Goal: Transaction & Acquisition: Purchase product/service

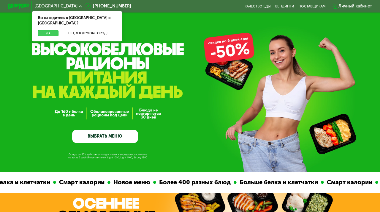
click at [48, 30] on button "Да" at bounding box center [48, 33] width 21 height 7
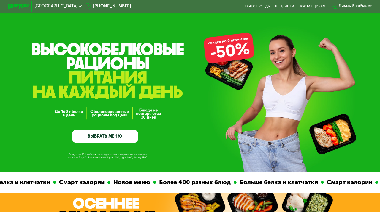
click at [93, 135] on link "ВЫБРАТЬ МЕНЮ" at bounding box center [105, 136] width 66 height 13
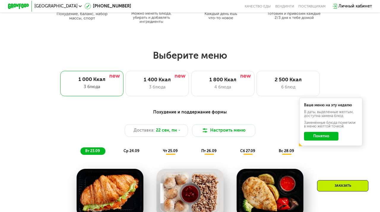
scroll to position [289, 0]
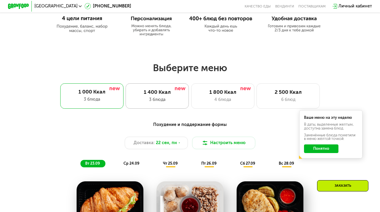
click at [158, 93] on div "1 400 Ккал" at bounding box center [157, 92] width 52 height 6
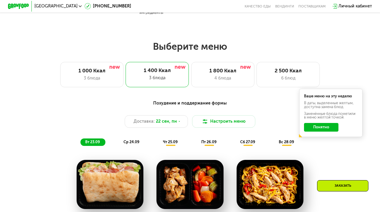
scroll to position [311, 0]
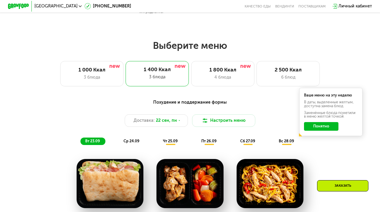
click at [313, 127] on button "Понятно" at bounding box center [321, 126] width 34 height 8
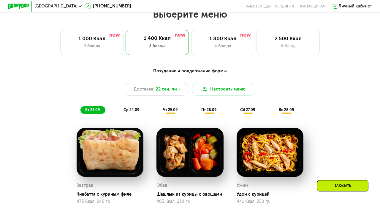
scroll to position [346, 0]
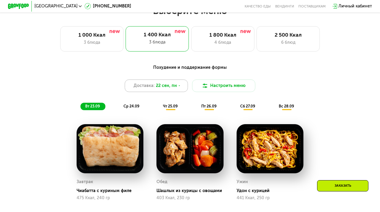
click at [167, 81] on div "Доставка: [DATE]" at bounding box center [156, 85] width 63 height 13
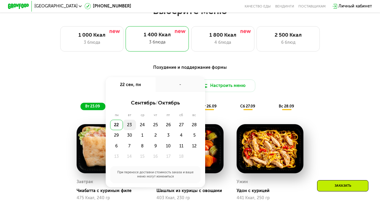
click at [129, 122] on div "23" at bounding box center [129, 124] width 13 height 11
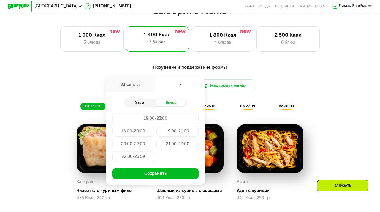
click at [144, 104] on div "Утро" at bounding box center [140, 102] width 32 height 7
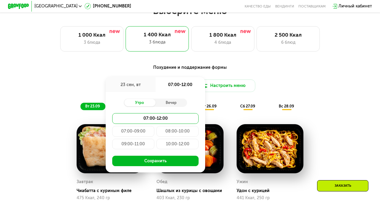
click at [144, 128] on div "07:00-09:00" at bounding box center [133, 131] width 42 height 11
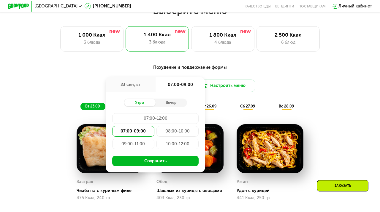
click at [175, 131] on div "08:00-10:00" at bounding box center [178, 131] width 42 height 11
click at [144, 144] on div "09:00-11:00" at bounding box center [133, 143] width 42 height 11
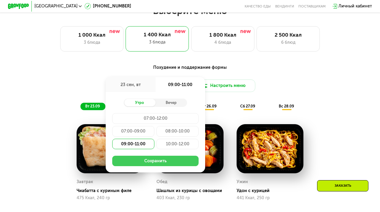
click at [144, 161] on button "Сохранить" at bounding box center [155, 160] width 87 height 11
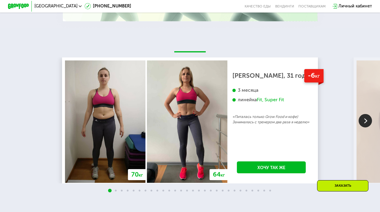
scroll to position [978, 0]
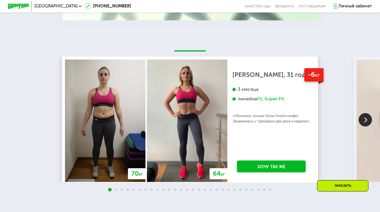
click at [369, 116] on img at bounding box center [365, 119] width 13 height 13
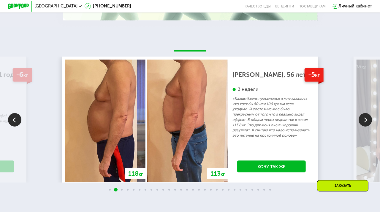
click at [369, 116] on img at bounding box center [365, 119] width 13 height 13
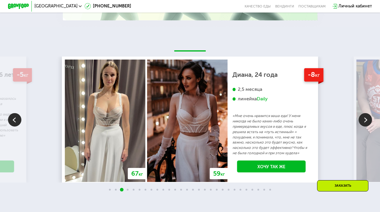
click at [369, 116] on img at bounding box center [365, 119] width 13 height 13
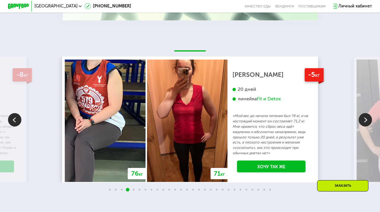
click at [369, 116] on img at bounding box center [365, 119] width 13 height 13
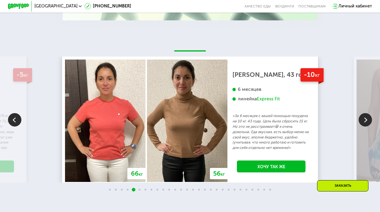
click at [369, 116] on img at bounding box center [365, 119] width 13 height 13
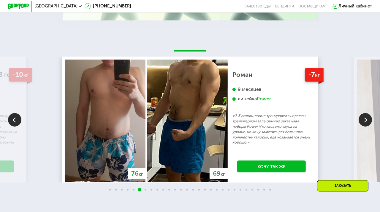
click at [369, 116] on img at bounding box center [365, 119] width 13 height 13
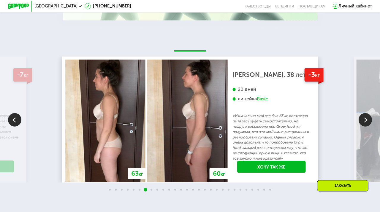
click at [369, 116] on img at bounding box center [365, 119] width 13 height 13
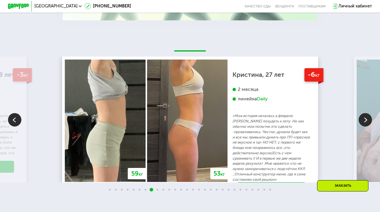
click at [369, 116] on img at bounding box center [365, 119] width 13 height 13
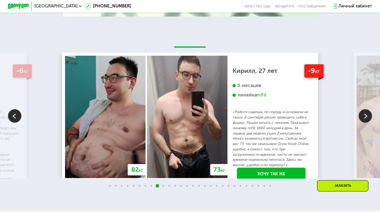
scroll to position [982, 0]
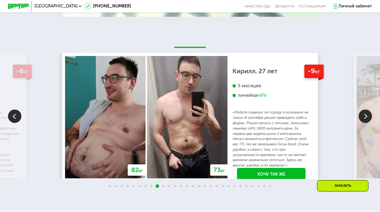
click at [273, 97] on div "линейка mFit" at bounding box center [272, 95] width 78 height 6
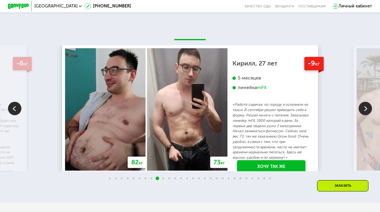
scroll to position [992, 0]
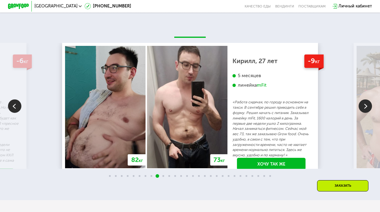
click at [368, 101] on img at bounding box center [365, 105] width 13 height 13
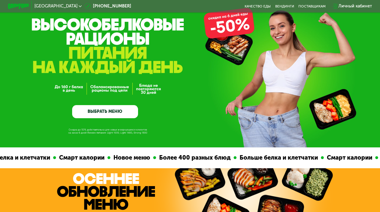
scroll to position [0, 0]
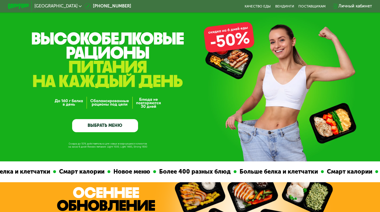
click at [110, 121] on link "ВЫБРАТЬ МЕНЮ" at bounding box center [105, 125] width 66 height 13
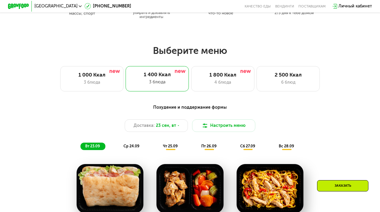
scroll to position [306, 0]
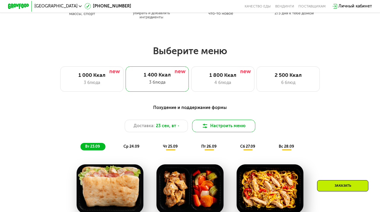
click at [206, 124] on img at bounding box center [205, 125] width 6 height 6
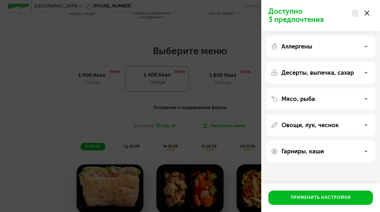
click at [317, 49] on div "Аллергены" at bounding box center [321, 46] width 100 height 7
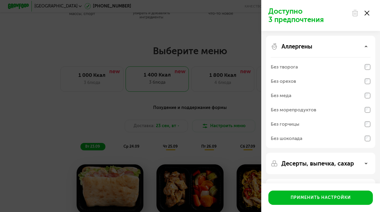
click at [317, 49] on div "Аллергены" at bounding box center [321, 46] width 100 height 7
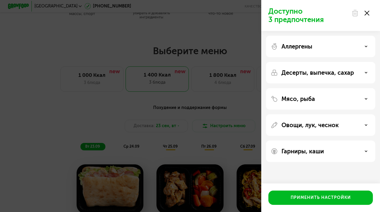
click at [311, 74] on p "Десерты, выпечка, сахар" at bounding box center [318, 72] width 73 height 7
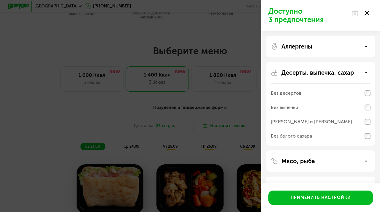
click at [311, 74] on p "Десерты, выпечка, сахар" at bounding box center [318, 72] width 73 height 7
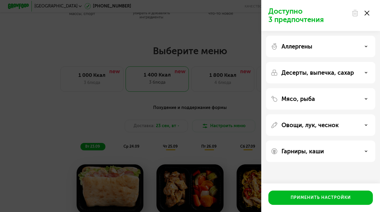
click at [314, 44] on div "Аллергены" at bounding box center [321, 46] width 100 height 7
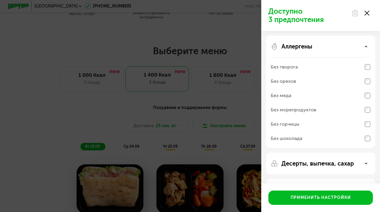
click at [311, 47] on p "Аллергены" at bounding box center [297, 46] width 31 height 7
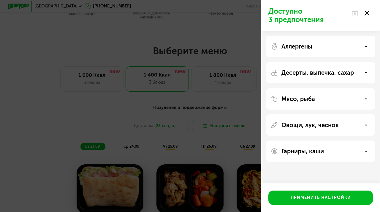
click at [308, 75] on p "Десерты, выпечка, сахар" at bounding box center [318, 72] width 73 height 7
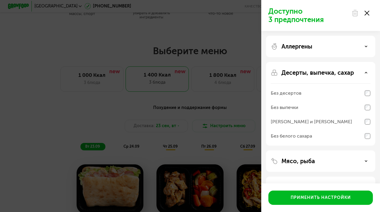
click at [308, 75] on p "Десерты, выпечка, сахар" at bounding box center [318, 72] width 73 height 7
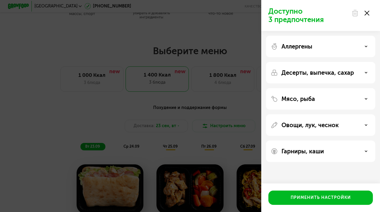
click at [308, 92] on div "Мясо, рыба" at bounding box center [320, 98] width 109 height 21
click at [308, 98] on p "Мясо, рыба" at bounding box center [299, 98] width 34 height 7
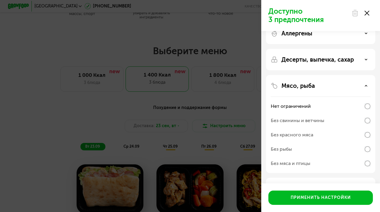
scroll to position [15, 0]
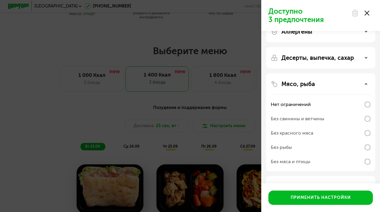
click at [308, 86] on p "Мясо, рыба" at bounding box center [299, 83] width 34 height 7
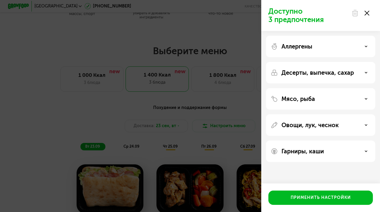
click at [307, 119] on div "Овощи, лук, чеснок" at bounding box center [320, 124] width 109 height 21
click at [307, 124] on p "Овощи, лук, чеснок" at bounding box center [310, 124] width 57 height 7
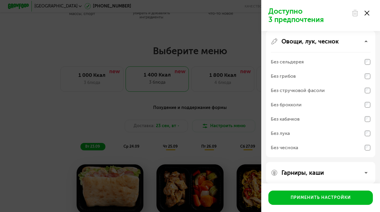
scroll to position [89, 0]
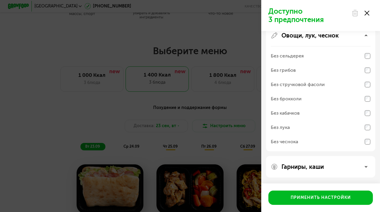
click at [301, 162] on div "Гарниры, каши" at bounding box center [320, 166] width 109 height 21
click at [301, 167] on p "Гарниры, каши" at bounding box center [303, 166] width 42 height 7
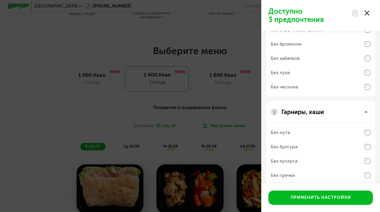
scroll to position [166, 0]
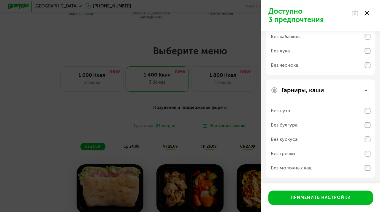
click at [308, 97] on div "Гарниры, каши Без нута Без булгура Без кускуса Без гречки Без молочных каш" at bounding box center [320, 128] width 109 height 98
click at [367, 15] on icon at bounding box center [367, 13] width 5 height 5
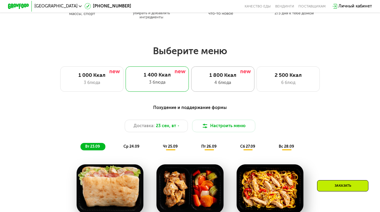
click at [231, 79] on div "4 блюда" at bounding box center [223, 82] width 52 height 6
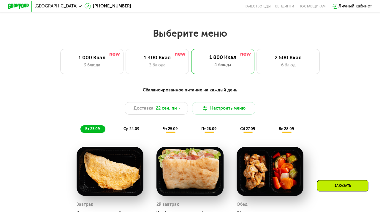
scroll to position [323, 0]
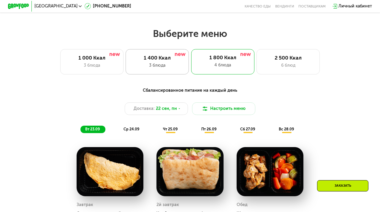
click at [169, 59] on div "1 400 Ккал" at bounding box center [157, 58] width 52 height 6
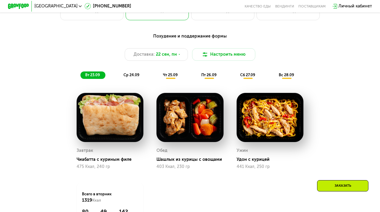
scroll to position [369, 0]
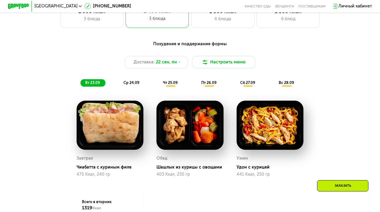
click at [128, 82] on span "ср 24.09" at bounding box center [132, 82] width 16 height 4
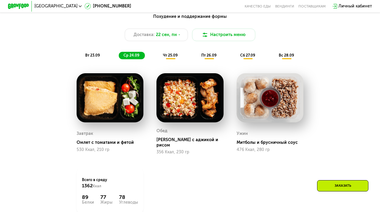
scroll to position [394, 0]
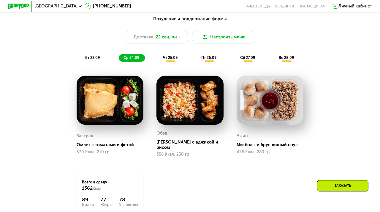
click at [176, 52] on div "Похудение и поддержание формы Доставка: [DATE] Настроить меню вт 23.09 ср 24.09…" at bounding box center [190, 39] width 313 height 46
click at [173, 56] on span "чт 25.09" at bounding box center [170, 57] width 15 height 4
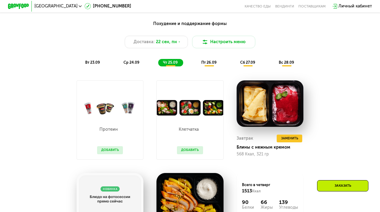
scroll to position [389, 0]
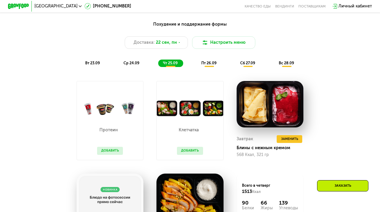
click at [204, 62] on span "пт 26.09" at bounding box center [208, 63] width 15 height 4
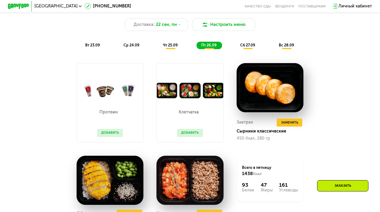
scroll to position [473, 0]
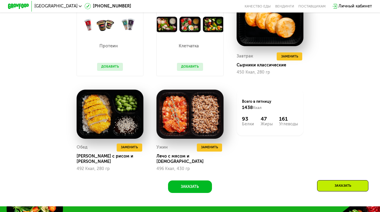
click at [196, 64] on button "Добавить" at bounding box center [190, 67] width 26 height 8
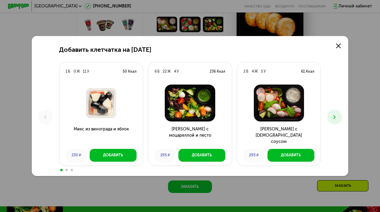
click at [335, 117] on use at bounding box center [335, 117] width 2 height 4
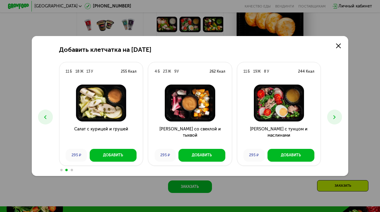
click at [335, 117] on use at bounding box center [335, 117] width 2 height 4
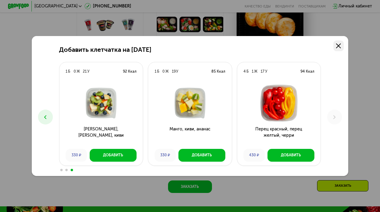
click at [340, 45] on icon at bounding box center [338, 45] width 5 height 5
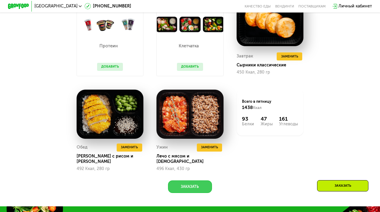
click at [191, 180] on button "Заказать" at bounding box center [190, 186] width 44 height 13
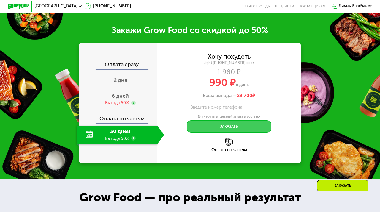
scroll to position [667, 0]
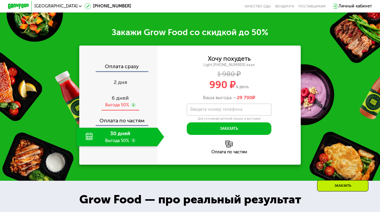
click at [112, 95] on span "6 дней" at bounding box center [120, 98] width 17 height 7
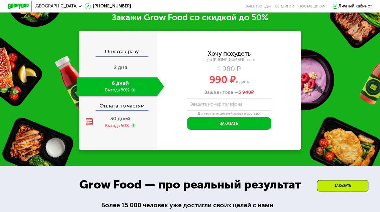
scroll to position [680, 0]
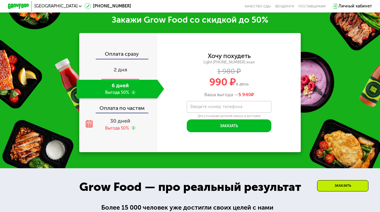
click at [122, 61] on div "2 дня" at bounding box center [121, 70] width 88 height 18
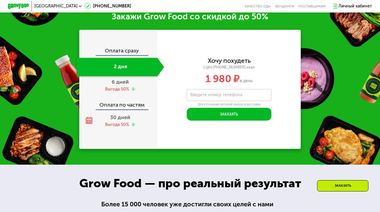
scroll to position [646, 0]
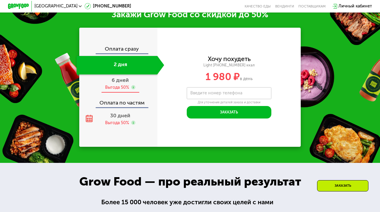
click at [115, 84] on div "6 дней Выгода 50%" at bounding box center [121, 83] width 88 height 18
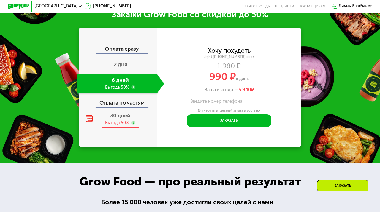
click at [114, 118] on span "30 дней" at bounding box center [120, 115] width 20 height 7
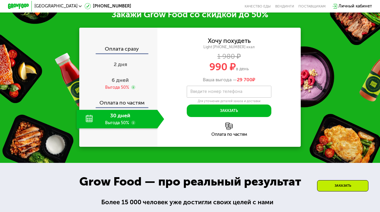
click at [116, 97] on div "Оплата по частям" at bounding box center [119, 101] width 78 height 12
click at [116, 88] on div "Выгода 50%" at bounding box center [117, 87] width 24 height 6
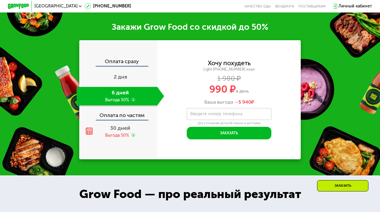
scroll to position [635, 0]
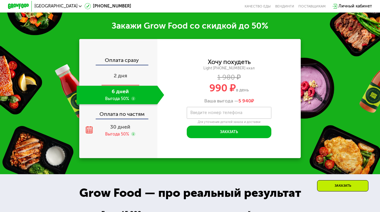
click at [120, 73] on span "2 дня" at bounding box center [120, 75] width 13 height 7
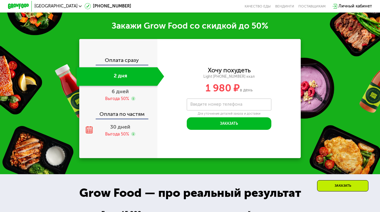
click at [123, 61] on div "Оплата сразу" at bounding box center [119, 61] width 78 height 7
click at [116, 92] on span "6 дней" at bounding box center [120, 91] width 17 height 7
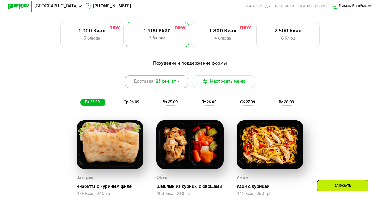
scroll to position [339, 0]
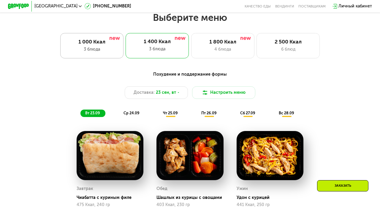
click at [110, 51] on div "3 блюда" at bounding box center [92, 49] width 52 height 6
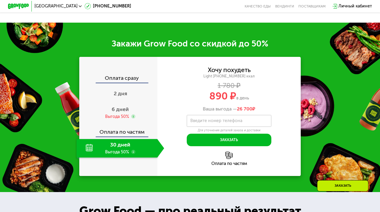
scroll to position [615, 0]
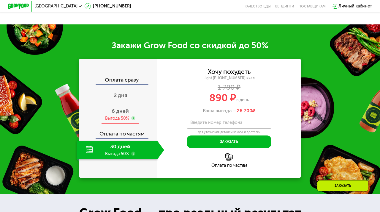
click at [115, 116] on div "Выгода 50%" at bounding box center [117, 118] width 24 height 6
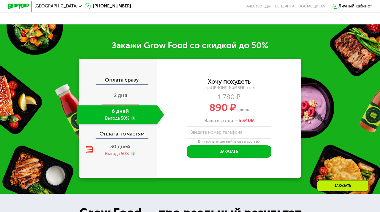
click at [114, 99] on div "2 дня" at bounding box center [121, 96] width 88 height 18
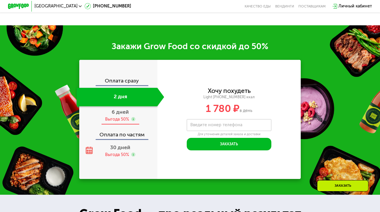
click at [114, 114] on div "6 дней" at bounding box center [120, 112] width 17 height 6
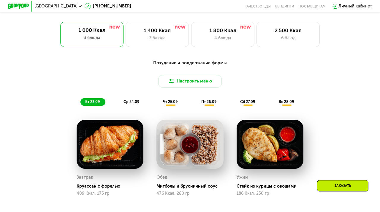
scroll to position [328, 0]
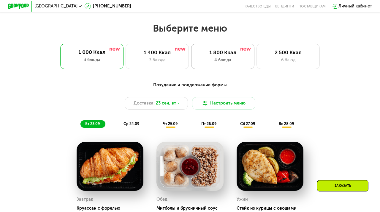
click at [200, 59] on div "4 блюда" at bounding box center [223, 60] width 52 height 6
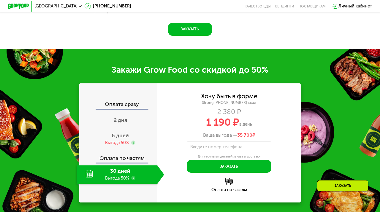
scroll to position [622, 0]
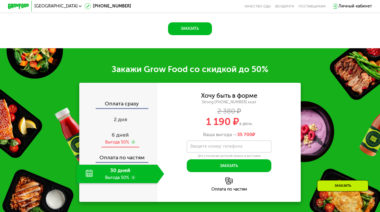
click at [125, 139] on div "Выгода 50%" at bounding box center [117, 142] width 24 height 6
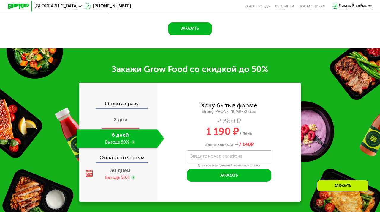
click at [125, 121] on span "2 дня" at bounding box center [120, 119] width 13 height 7
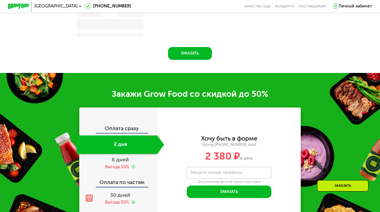
scroll to position [645, 0]
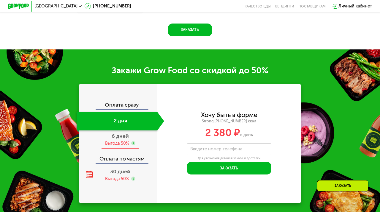
click at [123, 138] on div "6 дней Выгода 50%" at bounding box center [121, 139] width 88 height 18
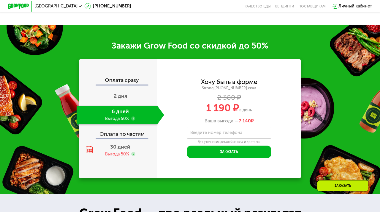
scroll to position [622, 0]
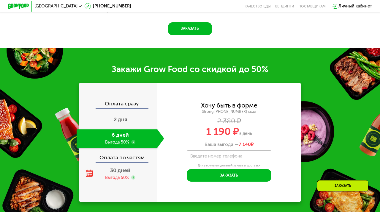
click at [134, 141] on use at bounding box center [133, 142] width 4 height 4
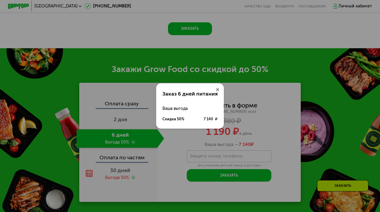
click at [134, 142] on div "Заказ 6 дней питания Ваша выгода Скидка 50% 7 140 ₽" at bounding box center [190, 106] width 380 height 212
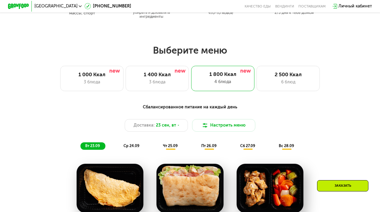
scroll to position [305, 0]
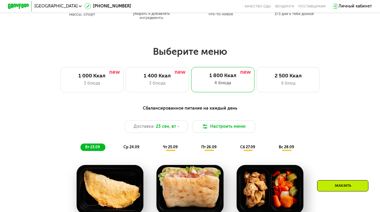
click at [155, 133] on div "Сбалансированное питание на каждый день Доставка: [DATE] [GEOGRAPHIC_DATA] меню…" at bounding box center [190, 128] width 313 height 46
click at [156, 128] on span "23 сен, вт" at bounding box center [166, 126] width 20 height 6
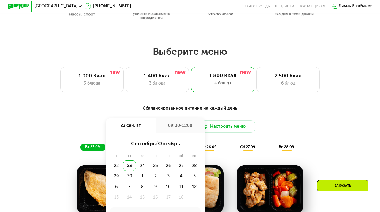
click at [228, 107] on div "Сбалансированное питание на каждый день" at bounding box center [190, 108] width 313 height 7
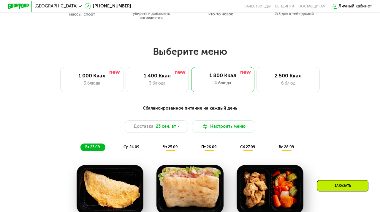
click at [168, 147] on span "чт 25.09" at bounding box center [170, 146] width 15 height 4
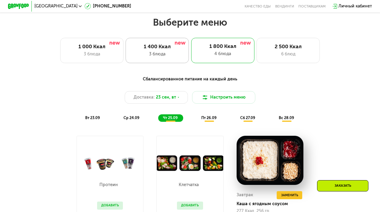
scroll to position [333, 0]
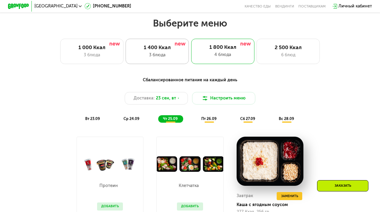
click at [168, 49] on div "1 400 Ккал" at bounding box center [157, 47] width 52 height 6
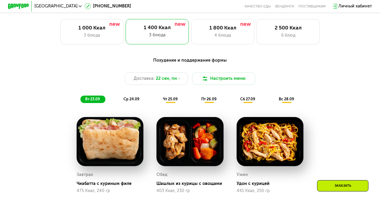
scroll to position [356, 0]
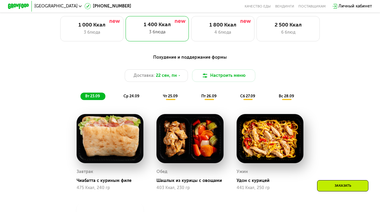
click at [165, 97] on span "чт 25.09" at bounding box center [170, 96] width 15 height 4
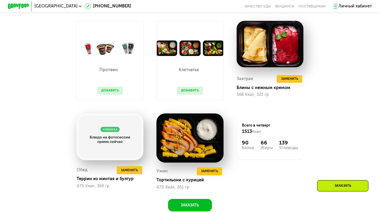
scroll to position [449, 0]
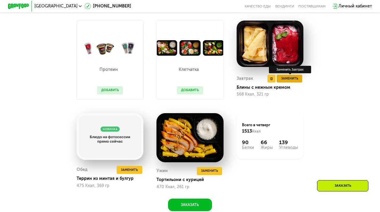
click at [289, 80] on span "Заменить" at bounding box center [289, 78] width 17 height 5
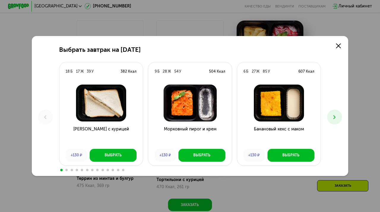
click at [334, 112] on button at bounding box center [334, 116] width 15 height 15
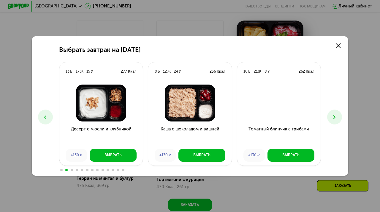
click at [334, 112] on button at bounding box center [334, 116] width 15 height 15
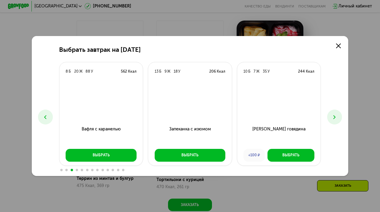
click at [334, 112] on button at bounding box center [334, 116] width 15 height 15
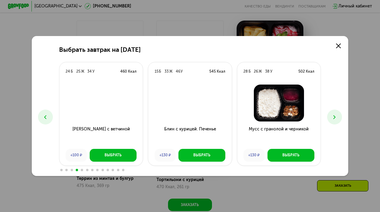
click at [333, 113] on button at bounding box center [334, 116] width 15 height 15
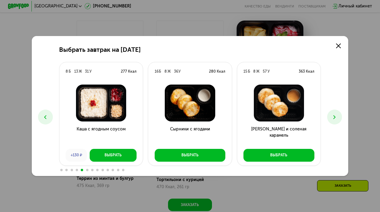
click at [333, 113] on button at bounding box center [334, 116] width 15 height 15
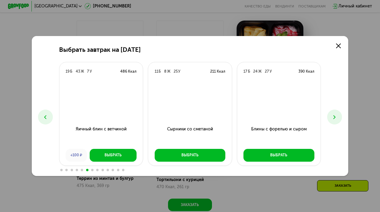
click at [333, 113] on button at bounding box center [334, 116] width 15 height 15
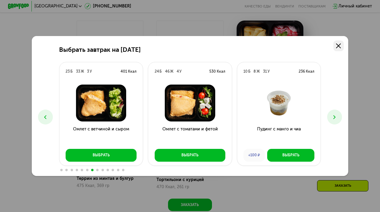
click at [336, 50] on link at bounding box center [339, 45] width 11 height 11
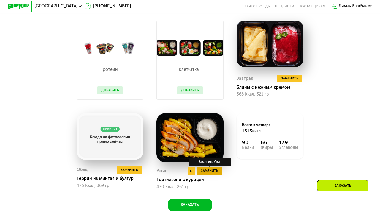
click at [203, 168] on span "Заменить" at bounding box center [209, 170] width 17 height 5
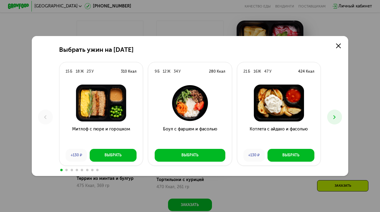
click at [333, 108] on div "Выбрать ужин на [DATE] Б 18 Ж 23 У 310 Ккал Митлоф с пюре и горошком +130 ₽ Выб…" at bounding box center [190, 105] width 317 height 139
click at [333, 113] on button at bounding box center [334, 116] width 15 height 15
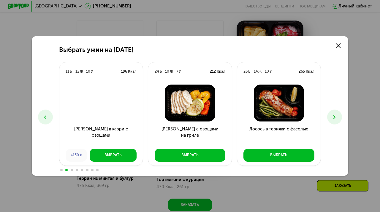
click at [333, 114] on icon at bounding box center [335, 117] width 6 height 6
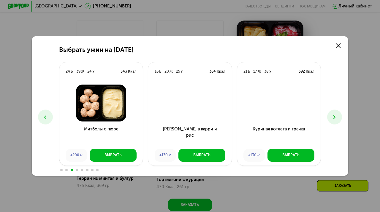
click at [333, 114] on icon at bounding box center [335, 117] width 6 height 6
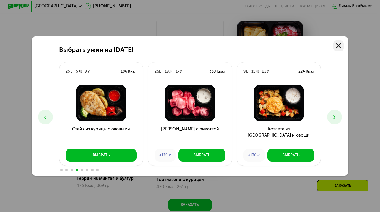
click at [338, 45] on use at bounding box center [338, 45] width 5 height 5
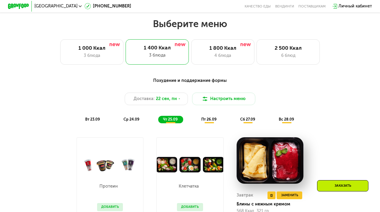
scroll to position [330, 0]
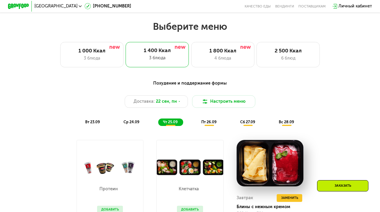
click at [206, 121] on span "пт 26.09" at bounding box center [208, 121] width 15 height 4
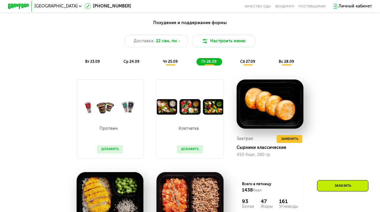
scroll to position [390, 0]
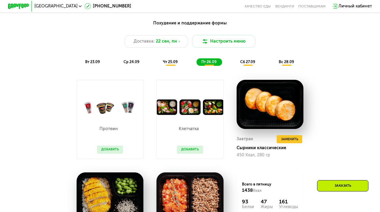
click at [245, 62] on span "сб 27.09" at bounding box center [247, 61] width 15 height 4
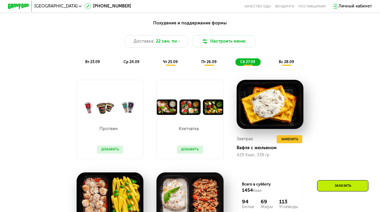
click at [269, 62] on div "вт 23.09 ср 24.09 чт 25.09 пт 26.09 сб 27.09 вс 28.09" at bounding box center [190, 61] width 219 height 7
click at [276, 62] on div "вс 28.09" at bounding box center [287, 61] width 26 height 7
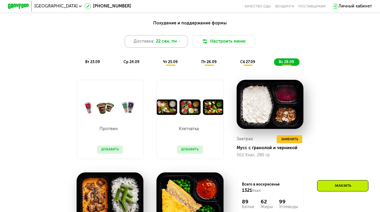
click at [172, 43] on span "22 сен, пн" at bounding box center [166, 41] width 21 height 6
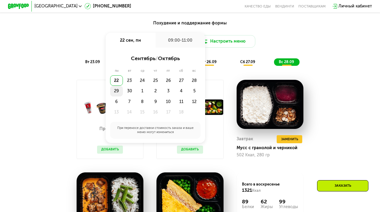
click at [113, 90] on div "29" at bounding box center [116, 91] width 13 height 11
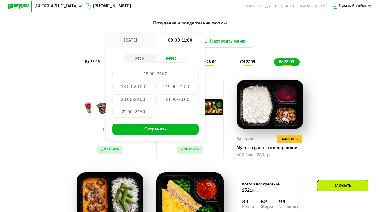
click at [232, 22] on div "Похудение и поддержание формы" at bounding box center [190, 23] width 313 height 7
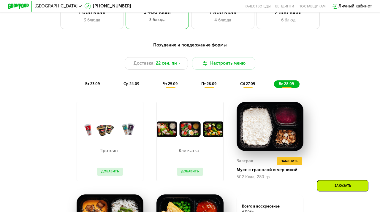
scroll to position [371, 0]
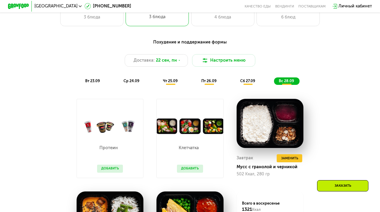
click at [135, 83] on div "ср 24.09" at bounding box center [132, 80] width 26 height 7
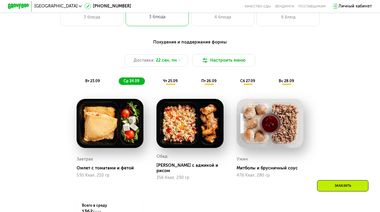
click at [102, 81] on div "вт 23.09" at bounding box center [93, 80] width 25 height 7
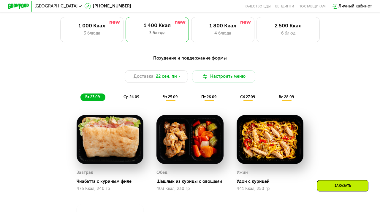
scroll to position [354, 0]
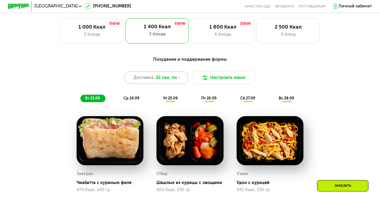
click at [141, 76] on span "Доставка:" at bounding box center [144, 77] width 21 height 6
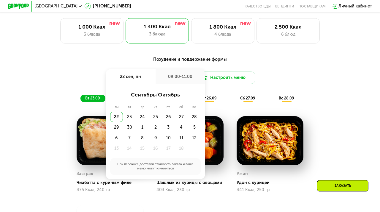
click at [117, 119] on div "22" at bounding box center [116, 116] width 13 height 11
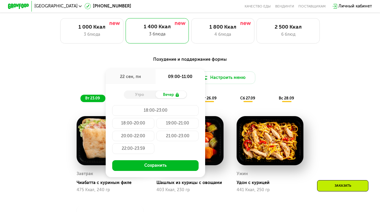
click at [142, 98] on div "Утро Вечер" at bounding box center [155, 94] width 63 height 8
click at [142, 96] on div "Утро" at bounding box center [140, 94] width 32 height 7
click at [161, 96] on div "Вечер" at bounding box center [172, 94] width 32 height 7
click at [79, 70] on div "Похудение и поддержание формы Доставка: [DATE] сен, пн 18:00-23:00 Утро Вечер 1…" at bounding box center [190, 79] width 313 height 46
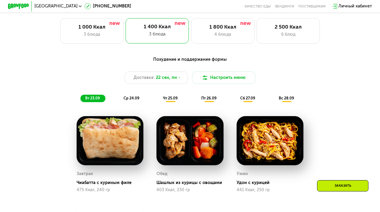
click at [123, 97] on div "ср 24.09" at bounding box center [132, 98] width 26 height 7
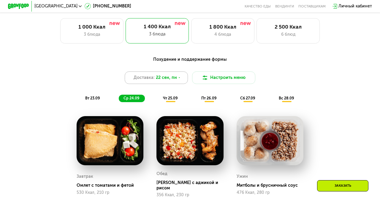
click at [149, 78] on span "Доставка:" at bounding box center [144, 77] width 21 height 6
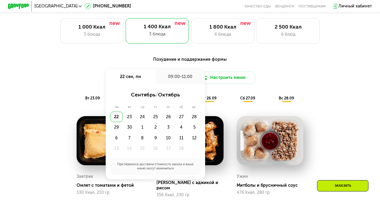
click at [93, 77] on div "Доставка: [DATE] сен, пн 09:00-11:00 сентябрь / октябрь пн вт ср чт пт сб вс 22…" at bounding box center [190, 77] width 313 height 13
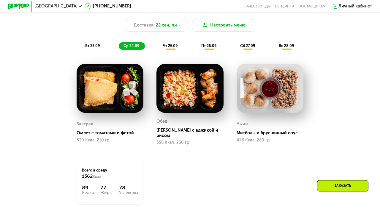
scroll to position [415, 0]
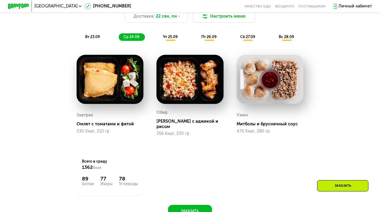
click at [122, 78] on img at bounding box center [110, 79] width 67 height 49
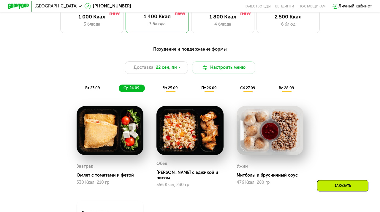
scroll to position [358, 0]
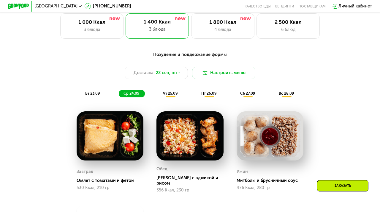
click at [163, 90] on div "чт 25.09" at bounding box center [170, 93] width 25 height 7
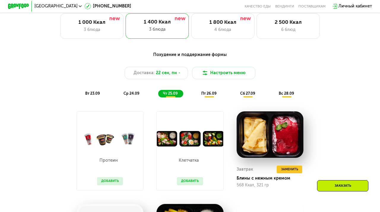
click at [206, 91] on div "пт 26.09" at bounding box center [210, 93] width 26 height 7
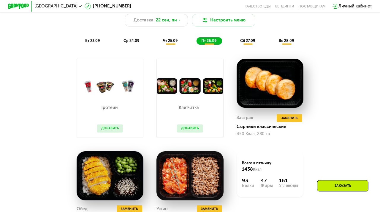
scroll to position [404, 0]
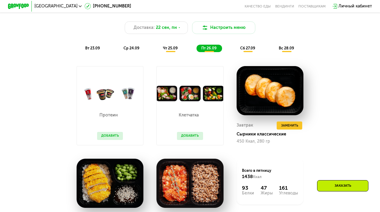
click at [244, 47] on span "сб 27.09" at bounding box center [247, 48] width 15 height 4
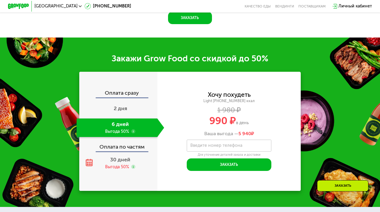
scroll to position [661, 0]
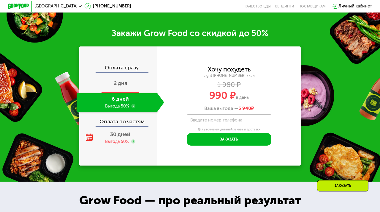
click at [127, 83] on span "2 дня" at bounding box center [120, 83] width 13 height 7
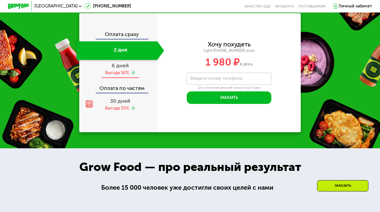
click at [128, 72] on div "Выгода 50%" at bounding box center [117, 73] width 24 height 6
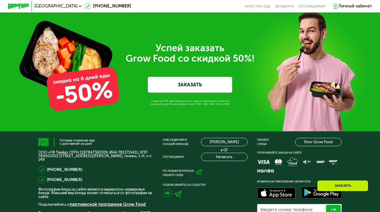
scroll to position [1648, 0]
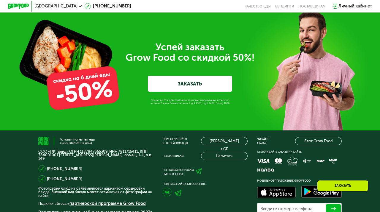
drag, startPoint x: 160, startPoint y: 99, endPoint x: 159, endPoint y: 105, distance: 6.4
click at [159, 105] on div "Успей заказать  Grow Food со скидкой 50%! ЗАКАЗАТЬ" at bounding box center [190, 66] width 380 height 127
drag, startPoint x: 150, startPoint y: 101, endPoint x: 163, endPoint y: 106, distance: 13.5
click at [163, 106] on div "Успей заказать  Grow Food со скидкой 50%! ЗАКАЗАТЬ" at bounding box center [190, 66] width 380 height 127
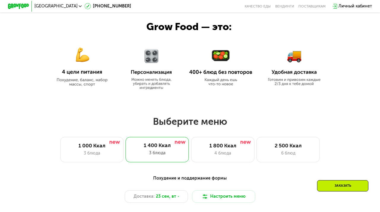
scroll to position [293, 0]
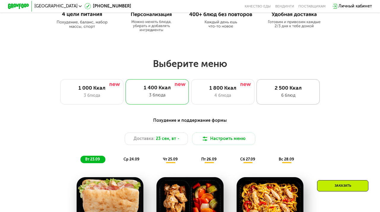
click at [292, 83] on div "2 500 Ккал 6 блюд" at bounding box center [288, 91] width 63 height 25
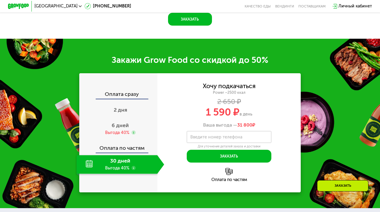
scroll to position [671, 0]
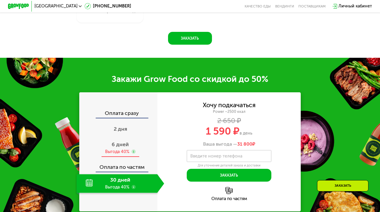
click at [126, 147] on span "6 дней" at bounding box center [120, 144] width 17 height 7
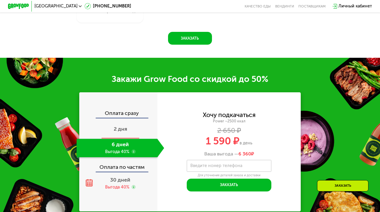
click at [122, 132] on span "2 дня" at bounding box center [120, 128] width 13 height 7
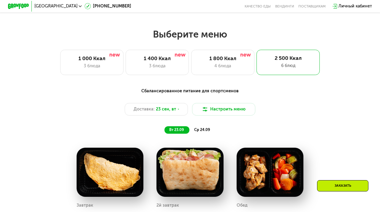
scroll to position [295, 0]
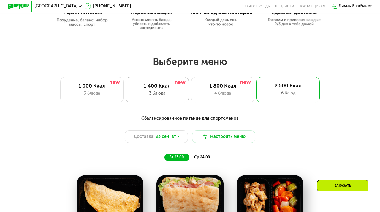
click at [163, 93] on div "3 блюда" at bounding box center [157, 93] width 52 height 6
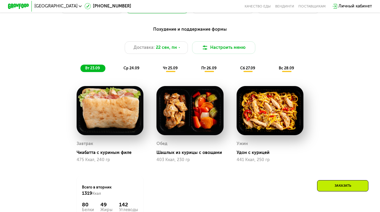
scroll to position [386, 0]
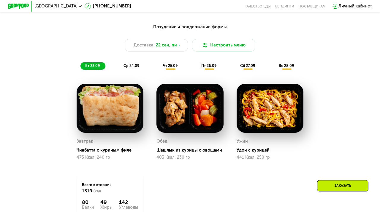
click at [121, 122] on img at bounding box center [110, 108] width 67 height 49
click at [118, 141] on div "Завтрак" at bounding box center [110, 141] width 67 height 8
click at [109, 149] on div "Чиабатта с куриным филе" at bounding box center [112, 149] width 71 height 5
click at [174, 64] on span "чт 25.09" at bounding box center [170, 65] width 15 height 4
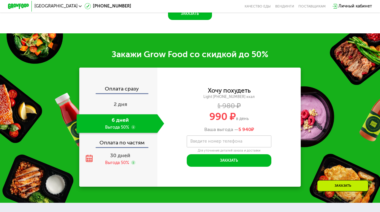
scroll to position [700, 0]
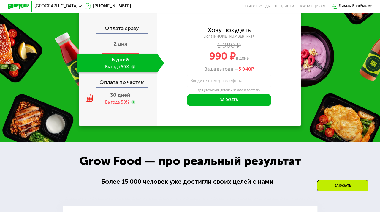
click at [120, 45] on span "2 дня" at bounding box center [120, 43] width 13 height 7
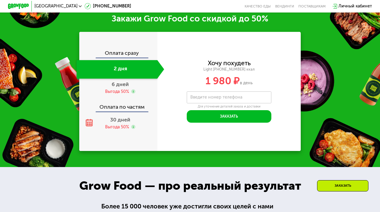
scroll to position [642, 0]
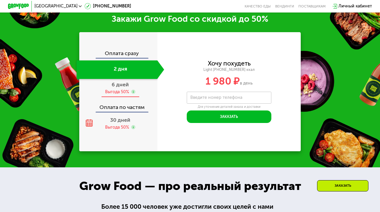
click at [112, 93] on div "Выгода 50%" at bounding box center [117, 92] width 24 height 6
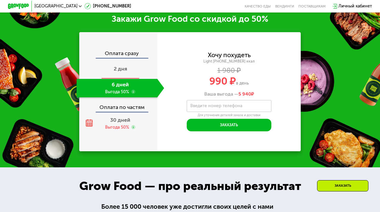
click at [116, 70] on span "2 дня" at bounding box center [120, 68] width 13 height 7
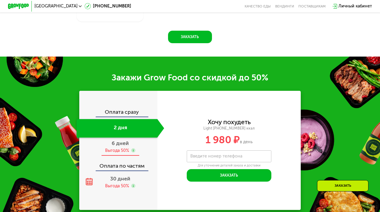
scroll to position [610, 0]
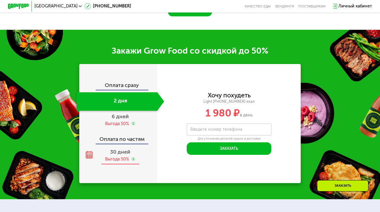
click at [114, 151] on span "30 дней" at bounding box center [120, 151] width 20 height 7
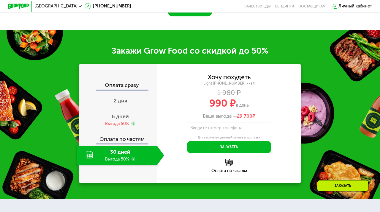
click at [134, 160] on use at bounding box center [133, 159] width 4 height 4
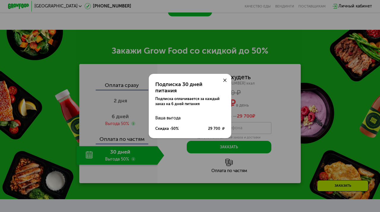
click at [226, 82] on icon at bounding box center [224, 79] width 3 height 3
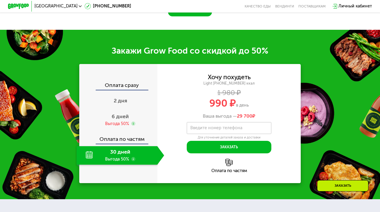
click at [225, 165] on div "Оплата по частям" at bounding box center [230, 165] width 144 height 14
click at [130, 155] on div "30 дней Выгода 50%" at bounding box center [117, 155] width 81 height 18
click at [133, 159] on use at bounding box center [133, 159] width 4 height 4
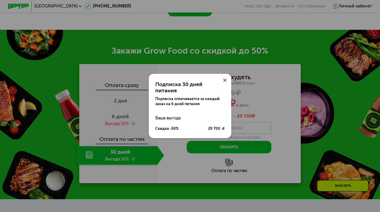
click at [224, 81] on div at bounding box center [225, 80] width 13 height 13
click at [223, 83] on div at bounding box center [225, 80] width 13 height 13
click at [225, 82] on icon at bounding box center [224, 79] width 3 height 3
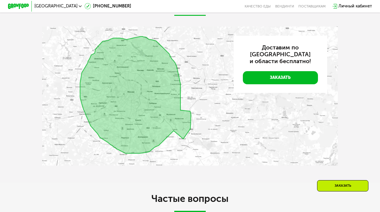
scroll to position [1205, 0]
click at [108, 128] on img at bounding box center [190, 96] width 296 height 139
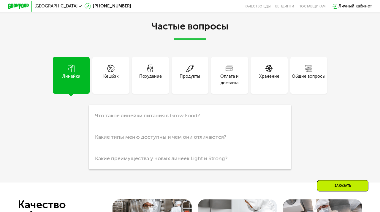
scroll to position [1377, 0]
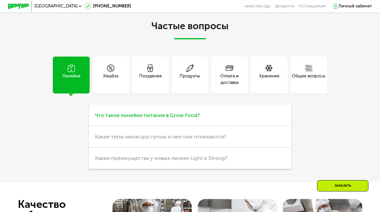
click at [131, 117] on span "Что такое линейки питания в Grow Food?" at bounding box center [147, 115] width 105 height 7
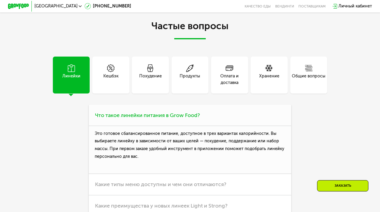
click at [131, 117] on span "Что такое линейки питания в Grow Food?" at bounding box center [147, 115] width 105 height 7
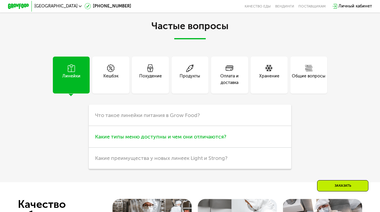
click at [127, 132] on h3 "Какие типы меню доступны и чем они отличаются?" at bounding box center [190, 136] width 203 height 21
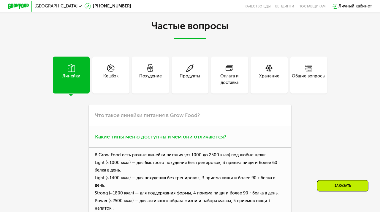
click at [127, 132] on h3 "Какие типы меню доступны и чем они отличаются?" at bounding box center [190, 136] width 203 height 21
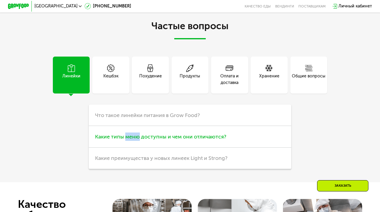
click at [127, 132] on h3 "Какие типы меню доступны и чем они отличаются?" at bounding box center [190, 136] width 203 height 21
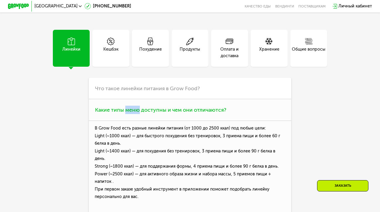
scroll to position [1404, 0]
click at [146, 106] on span "Какие типы меню доступны и чем они отличаются?" at bounding box center [160, 109] width 131 height 7
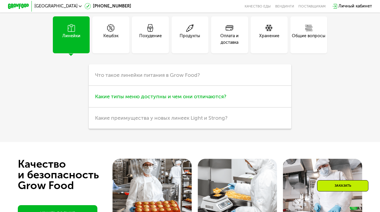
scroll to position [1412, 0]
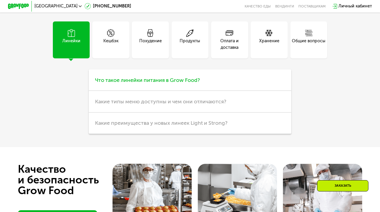
click at [149, 80] on span "Что такое линейки питания в Grow Food?" at bounding box center [147, 80] width 105 height 7
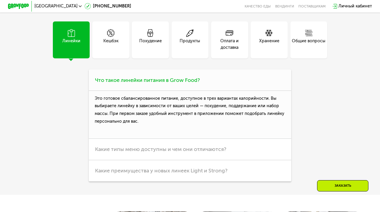
click at [149, 80] on span "Что такое линейки питания в Grow Food?" at bounding box center [147, 80] width 105 height 7
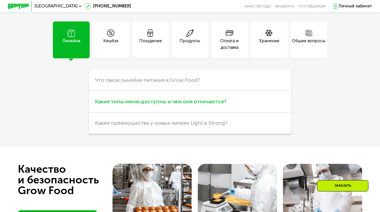
click at [144, 100] on span "Какие типы меню доступны и чем они отличаются?" at bounding box center [160, 101] width 131 height 7
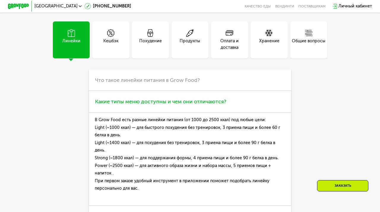
click at [144, 100] on span "Какие типы меню доступны и чем они отличаются?" at bounding box center [160, 101] width 131 height 7
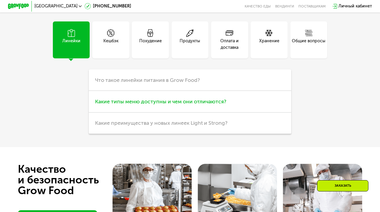
click at [144, 100] on span "Какие типы меню доступны и чем они отличаются?" at bounding box center [160, 101] width 131 height 7
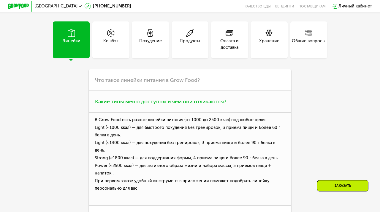
click at [144, 100] on span "Какие типы меню доступны и чем они отличаются?" at bounding box center [160, 101] width 131 height 7
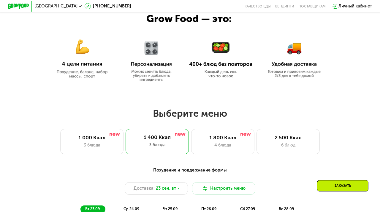
scroll to position [325, 0]
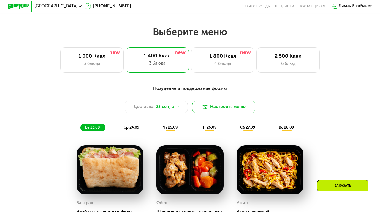
click at [218, 108] on button "Настроить меню" at bounding box center [223, 106] width 63 height 13
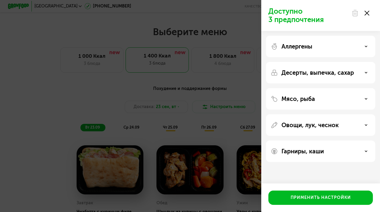
click at [216, 107] on div "Доступно 3 предпочтения Аллергены Десерты, выпечка, сахар Мясо, рыба Овощи, лук…" at bounding box center [190, 106] width 380 height 212
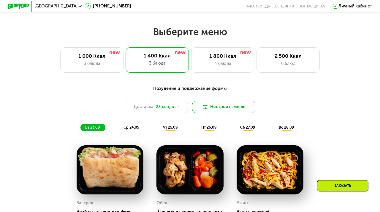
click at [216, 108] on button "Настроить меню" at bounding box center [223, 106] width 63 height 13
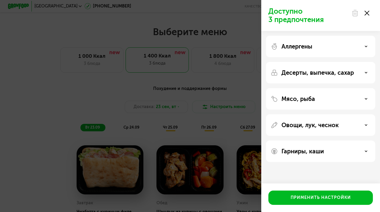
click at [298, 45] on p "Аллергены" at bounding box center [297, 46] width 31 height 7
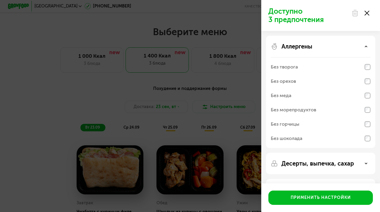
click at [298, 45] on p "Аллергены" at bounding box center [297, 46] width 31 height 7
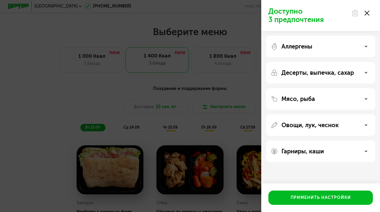
click at [227, 80] on div "Доступно 3 предпочтения Аллергены Десерты, выпечка, сахар Мясо, рыба Овощи, лук…" at bounding box center [190, 106] width 380 height 212
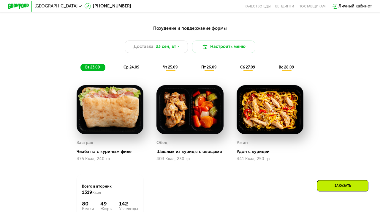
scroll to position [372, 0]
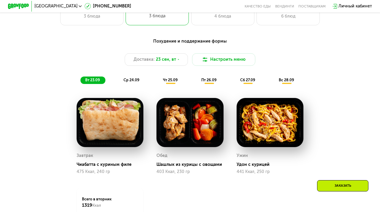
click at [248, 85] on div "Похудение и поддержание формы Доставка: [DATE] Настроить меню вт 23.09 ср 24.09…" at bounding box center [190, 61] width 319 height 52
click at [247, 81] on span "сб 27.09" at bounding box center [247, 80] width 15 height 4
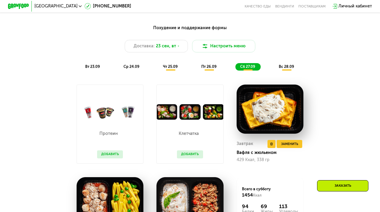
scroll to position [388, 0]
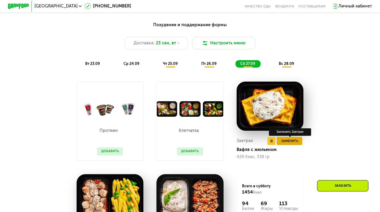
click at [290, 139] on span "Заменить" at bounding box center [289, 140] width 17 height 5
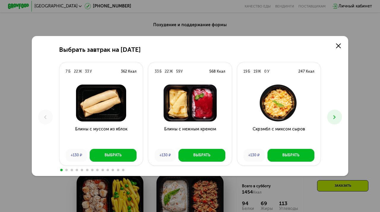
click at [334, 118] on use at bounding box center [335, 117] width 2 height 4
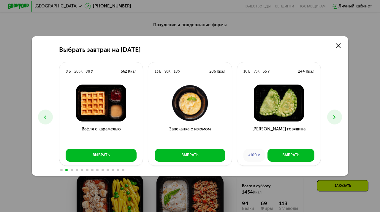
click at [334, 118] on use at bounding box center [335, 117] width 2 height 4
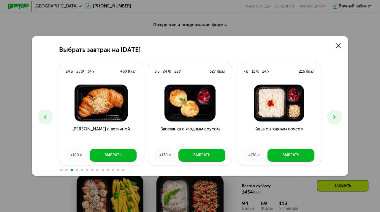
click at [333, 118] on icon at bounding box center [335, 117] width 6 height 6
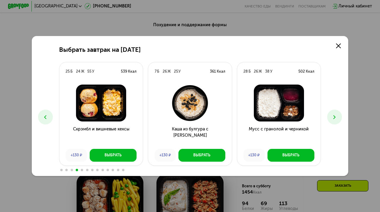
click at [333, 118] on icon at bounding box center [335, 117] width 6 height 6
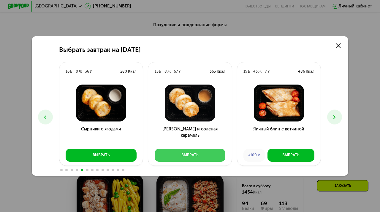
click at [192, 156] on div "Выбрать" at bounding box center [190, 154] width 17 height 5
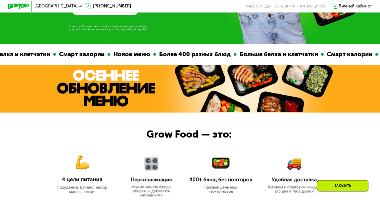
scroll to position [0, 0]
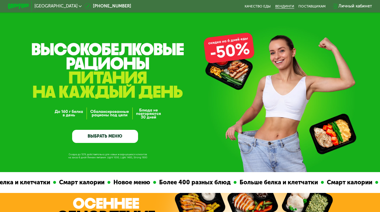
click at [281, 4] on link "Вендинги" at bounding box center [284, 6] width 19 height 4
click at [259, 5] on link "Качество еды" at bounding box center [258, 6] width 26 height 4
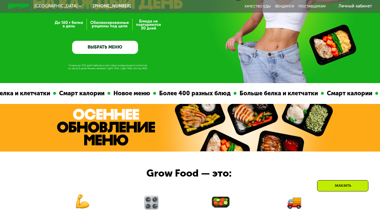
scroll to position [87, 0]
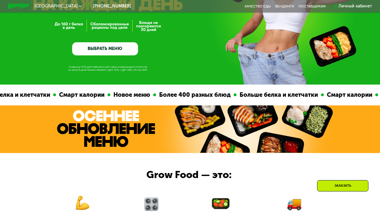
click at [114, 122] on img at bounding box center [106, 128] width 98 height 37
click at [106, 125] on img at bounding box center [106, 128] width 98 height 37
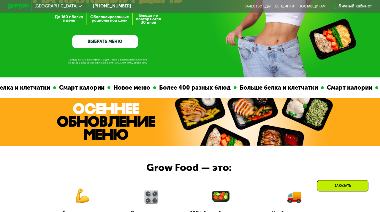
scroll to position [94, 0]
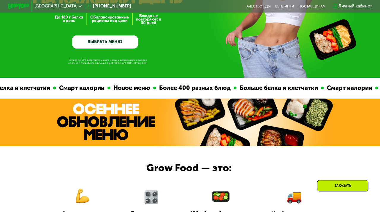
click at [107, 35] on div "GrowFood — доставка правильного питания ВЫБРАТЬ МЕНЮ" at bounding box center [105, 7] width 66 height 82
click at [107, 43] on link "ВЫБРАТЬ МЕНЮ" at bounding box center [105, 41] width 66 height 13
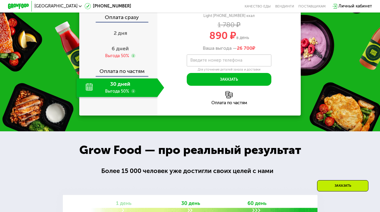
scroll to position [632, 0]
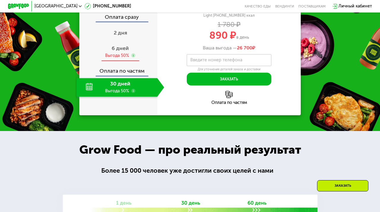
click at [116, 51] on span "6 дней" at bounding box center [120, 48] width 17 height 7
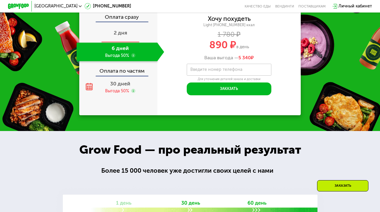
click at [119, 42] on div "2 дня" at bounding box center [121, 33] width 88 height 18
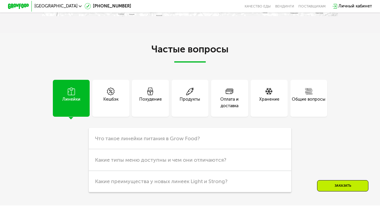
scroll to position [1374, 0]
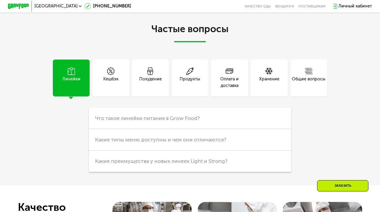
click at [144, 79] on div "Похудение" at bounding box center [150, 82] width 23 height 13
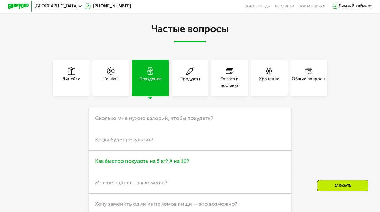
click at [138, 153] on h3 "Как быстро похудеть на 5 кг? А на 10?" at bounding box center [190, 160] width 203 height 21
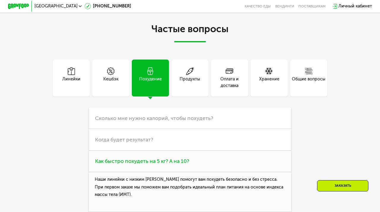
click at [138, 153] on h3 "Как быстро похудеть на 5 кг? А на 10?" at bounding box center [190, 160] width 203 height 21
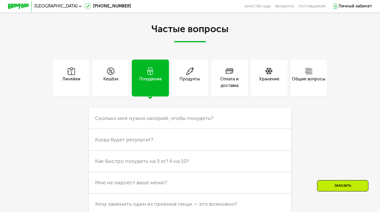
click at [190, 67] on icon at bounding box center [190, 71] width 8 height 8
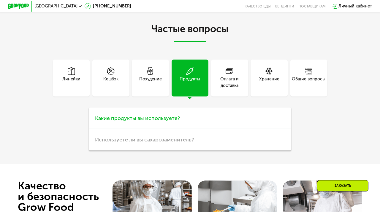
click at [183, 113] on h3 "Какие продукты вы используете?" at bounding box center [190, 117] width 203 height 21
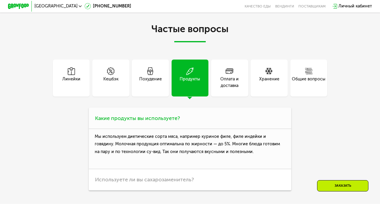
click at [183, 113] on h3 "Какие продукты вы используете?" at bounding box center [190, 117] width 203 height 21
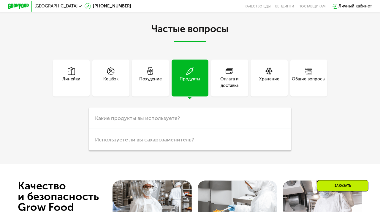
click at [229, 67] on icon at bounding box center [230, 71] width 8 height 8
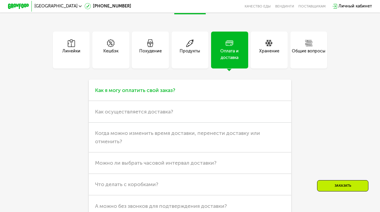
scroll to position [1405, 0]
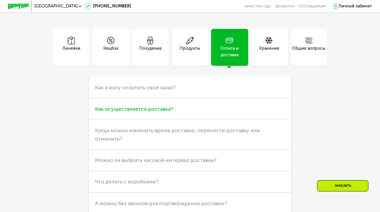
click at [204, 109] on h3 "Как осуществляется доставка?" at bounding box center [190, 108] width 203 height 21
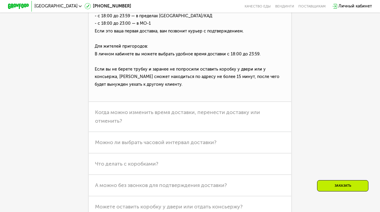
scroll to position [1544, 0]
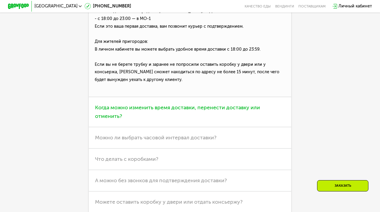
click at [192, 111] on h3 "Когда можно изменить время доставки, перенести доставку или отменить?" at bounding box center [190, 112] width 203 height 30
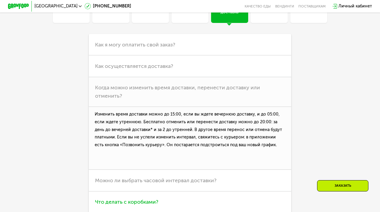
scroll to position [1427, 0]
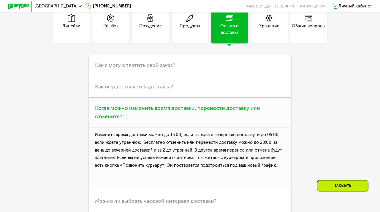
click at [188, 112] on h3 "Когда можно изменить время доставки, перенести доставку или отменить?" at bounding box center [190, 112] width 203 height 30
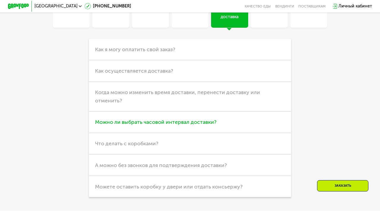
scroll to position [1456, 0]
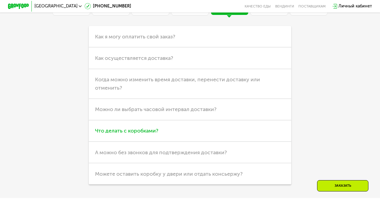
click at [183, 133] on h3 "Что делать с коробками?" at bounding box center [190, 130] width 203 height 21
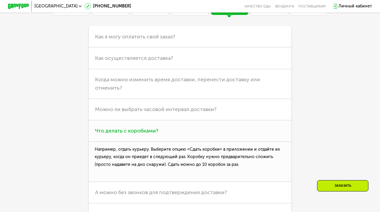
click at [183, 129] on h3 "Что делать с коробками?" at bounding box center [190, 130] width 203 height 21
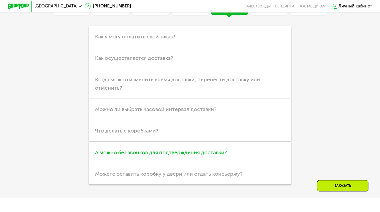
click at [179, 150] on span "А можно без звонков для подтверждения доставки?" at bounding box center [161, 152] width 132 height 7
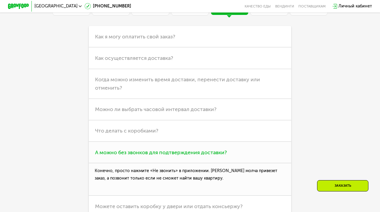
click at [179, 150] on span "А можно без звонков для подтверждения доставки?" at bounding box center [161, 152] width 132 height 7
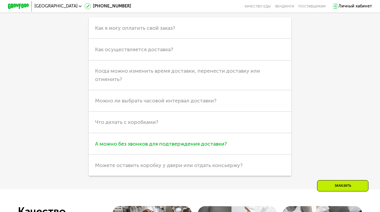
scroll to position [1467, 0]
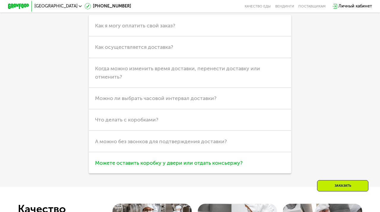
click at [177, 162] on span "Можете оставить коробку у двери или отдать консьержу?" at bounding box center [169, 162] width 148 height 7
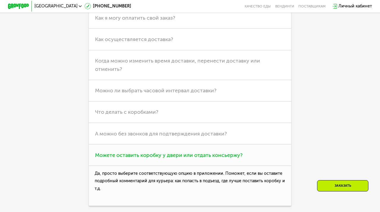
scroll to position [1475, 0]
click at [180, 154] on span "Можете оставить коробку у двери или отдать консьержу?" at bounding box center [169, 154] width 148 height 7
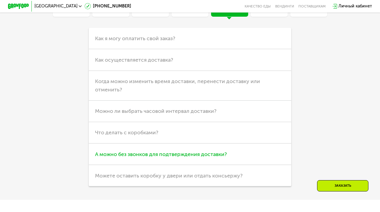
scroll to position [1455, 0]
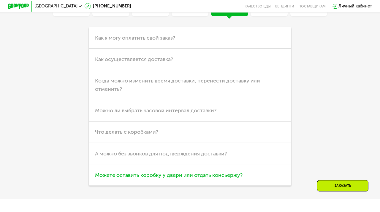
click at [175, 174] on span "Можете оставить коробку у двери или отдать консьержу?" at bounding box center [169, 174] width 148 height 7
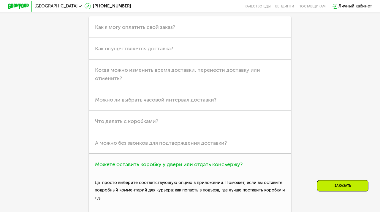
scroll to position [1470, 0]
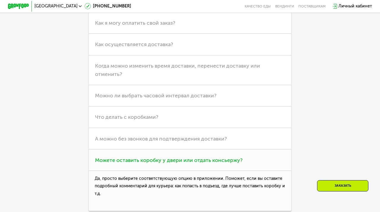
click at [178, 158] on span "Можете оставить коробку у двери или отдать консьержу?" at bounding box center [169, 160] width 148 height 7
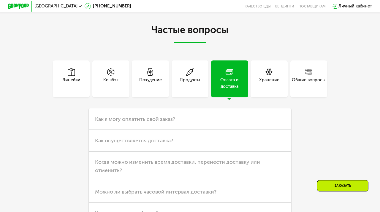
scroll to position [1373, 0]
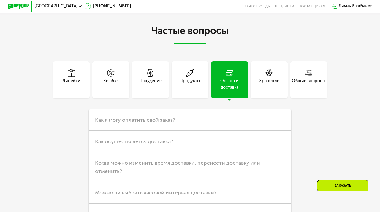
click at [266, 83] on div "Хранение" at bounding box center [269, 84] width 20 height 13
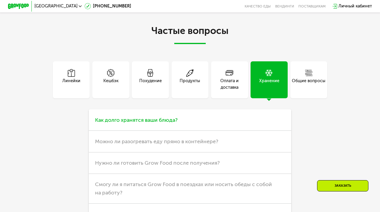
scroll to position [1377, 0]
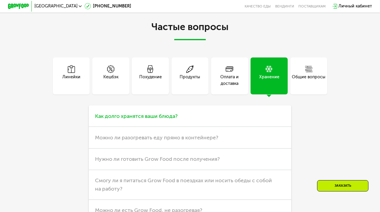
click at [224, 114] on h3 "Как долго хранятся ваши блюда?" at bounding box center [190, 115] width 203 height 21
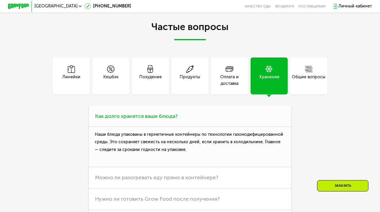
click at [224, 115] on h3 "Как долго хранятся ваши блюда?" at bounding box center [190, 115] width 203 height 21
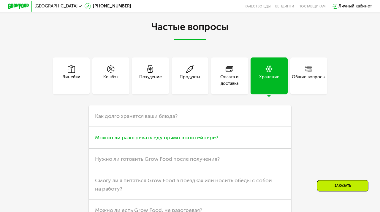
click at [209, 135] on span "Можно ли разогревать еду прямо в контейнере?" at bounding box center [156, 137] width 123 height 7
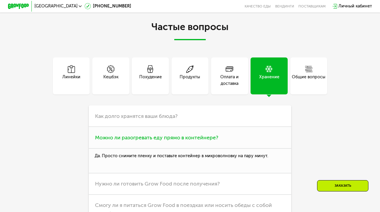
click at [209, 134] on span "Можно ли разогревать еду прямо в контейнере?" at bounding box center [156, 137] width 123 height 7
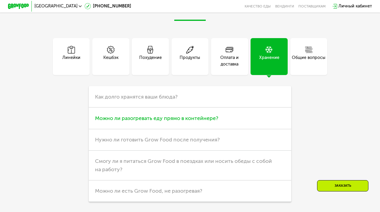
scroll to position [1398, 0]
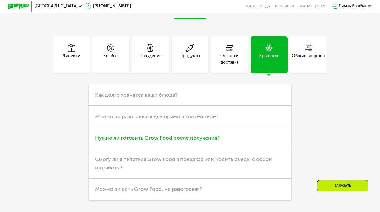
click at [205, 134] on span "Нужно ли готовить Grow Food после получения?" at bounding box center [157, 137] width 125 height 7
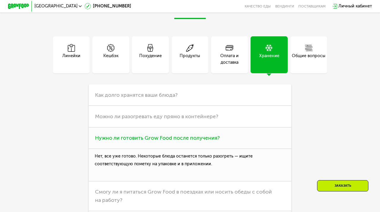
click at [206, 135] on span "Нужно ли готовить Grow Food после получения?" at bounding box center [157, 137] width 125 height 7
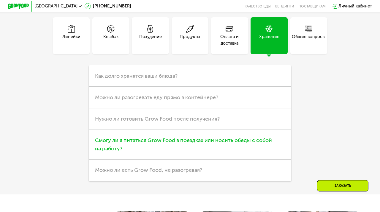
scroll to position [1417, 0]
click at [199, 142] on h3 "Смогу ли я питаться Grow Food в поездках или носить обеды с собой на работу?" at bounding box center [190, 144] width 203 height 30
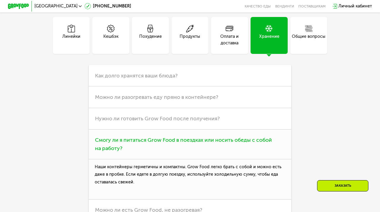
click at [199, 142] on h3 "Смогу ли я питаться Grow Food в поездках или носить обеды с собой на работу?" at bounding box center [190, 144] width 203 height 30
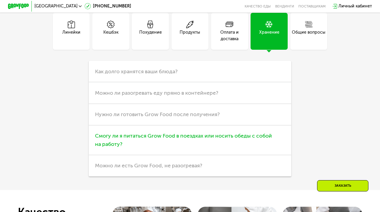
scroll to position [1423, 0]
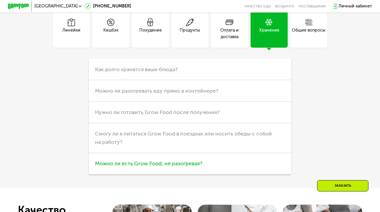
click at [188, 164] on span "Можно ли есть Grow Food, не разогревая?" at bounding box center [148, 163] width 107 height 7
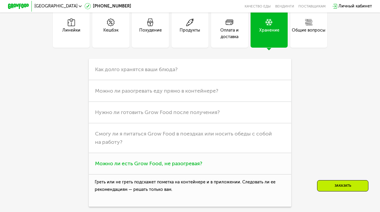
click at [188, 164] on span "Можно ли есть Grow Food, не разогревая?" at bounding box center [148, 163] width 107 height 7
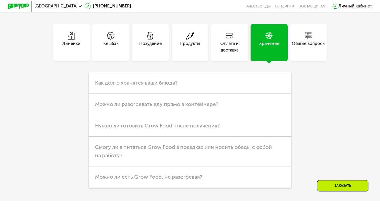
scroll to position [1392, 0]
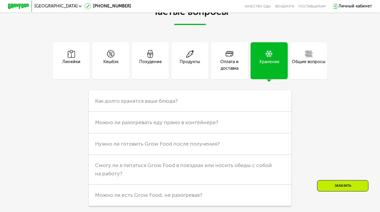
click at [300, 48] on div "Общие вопросы" at bounding box center [309, 60] width 37 height 37
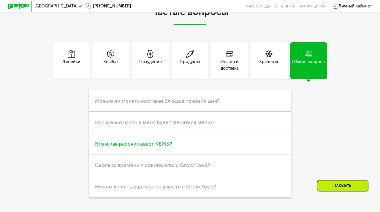
click at [178, 136] on h3 "Кто и как рассчитывает КБЖУ?" at bounding box center [190, 143] width 203 height 21
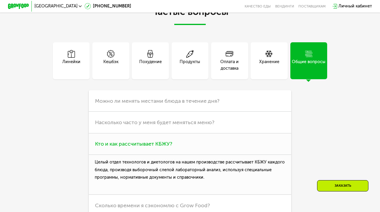
click at [177, 141] on h3 "Кто и как рассчитывает КБЖУ?" at bounding box center [190, 143] width 203 height 21
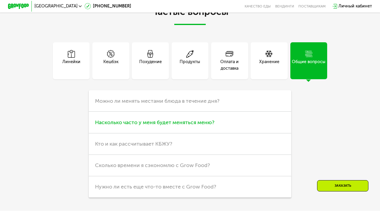
click at [178, 128] on h3 "Насколько часто у меня будет меняться меню?" at bounding box center [190, 121] width 203 height 21
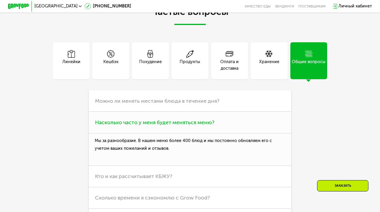
click at [178, 127] on h3 "Насколько часто у меня будет меняться меню?" at bounding box center [190, 121] width 203 height 21
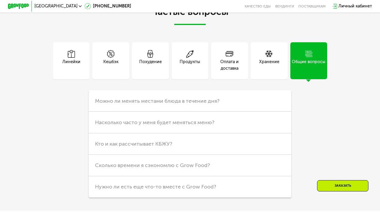
click at [143, 61] on div "Похудение" at bounding box center [150, 65] width 23 height 13
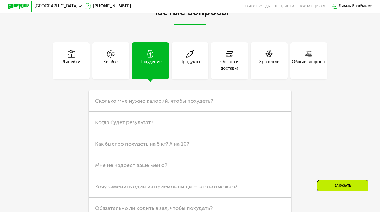
click at [106, 59] on div "Кешбэк" at bounding box center [110, 65] width 15 height 13
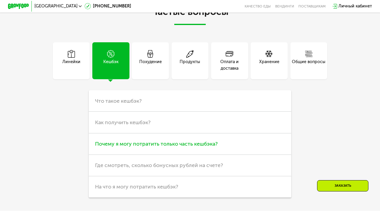
click at [117, 145] on span "Почему я могу потратить только часть кешбэка?" at bounding box center [156, 143] width 123 height 7
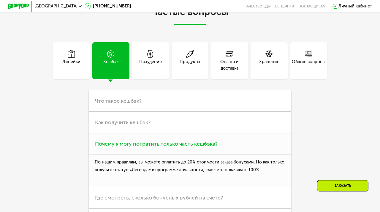
click at [117, 145] on span "Почему я могу потратить только часть кешбэка?" at bounding box center [156, 143] width 123 height 7
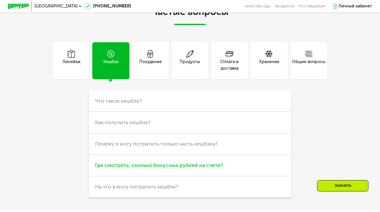
click at [116, 163] on span "Где смотреть, сколько бонусных рублей на счете?" at bounding box center [159, 165] width 128 height 7
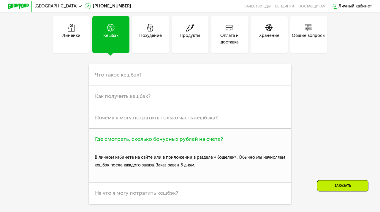
scroll to position [1419, 0]
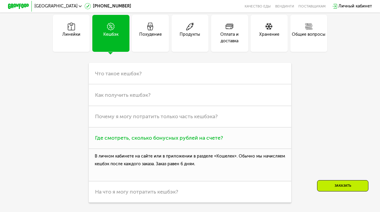
click at [123, 141] on h3 "Где смотреть, сколько бонусных рублей на счете?" at bounding box center [190, 137] width 203 height 21
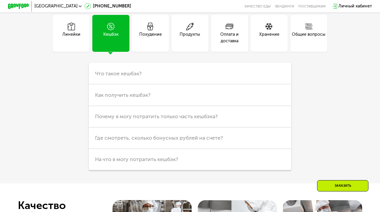
click at [73, 41] on div "Линейки" at bounding box center [71, 33] width 37 height 37
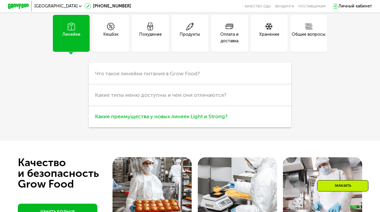
scroll to position [1397, 0]
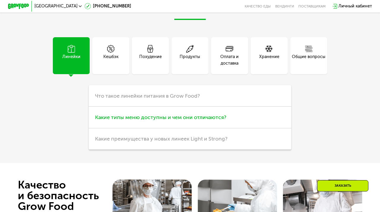
click at [132, 114] on span "Какие типы меню доступны и чем они отличаются?" at bounding box center [160, 117] width 131 height 7
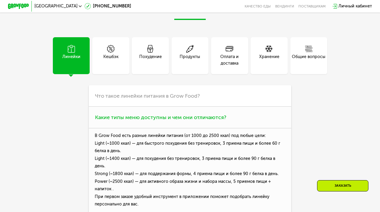
click at [132, 114] on span "Какие типы меню доступны и чем они отличаются?" at bounding box center [160, 117] width 131 height 7
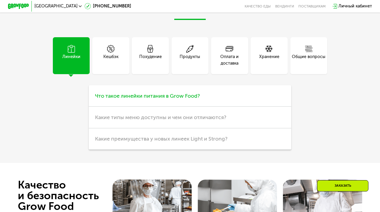
click at [135, 98] on h3 "Что такое линейки питания в Grow Food?" at bounding box center [190, 95] width 203 height 21
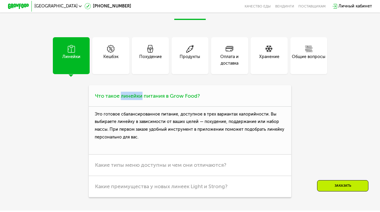
click at [135, 98] on h3 "Что такое линейки питания в Grow Food?" at bounding box center [190, 95] width 203 height 21
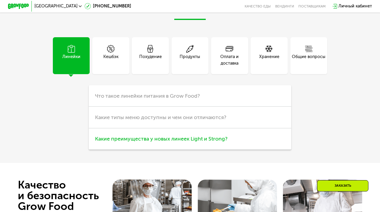
click at [127, 139] on span "Какие преимущества у новых линеек Light и Strong?" at bounding box center [161, 138] width 133 height 7
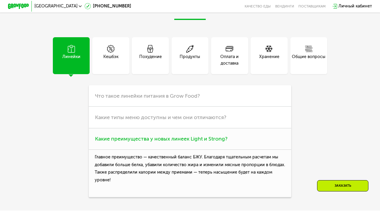
click at [128, 136] on span "Какие преимущества у новых линеек Light и Strong?" at bounding box center [161, 138] width 133 height 7
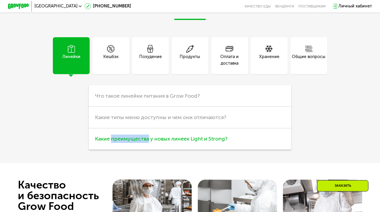
click at [128, 136] on span "Какие преимущества у новых линеек Light и Strong?" at bounding box center [161, 138] width 133 height 7
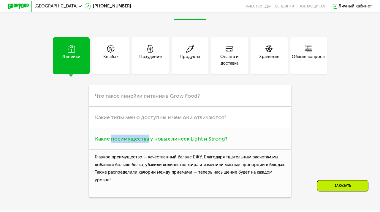
click at [128, 136] on span "Какие преимущества у новых линеек Light и Strong?" at bounding box center [161, 138] width 133 height 7
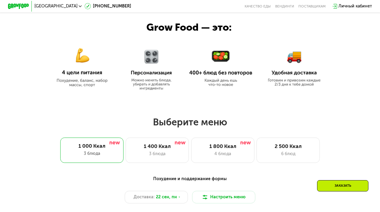
scroll to position [238, 0]
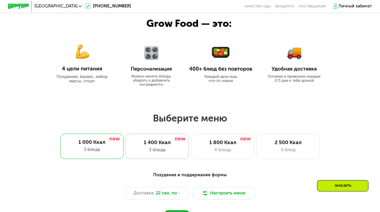
click at [152, 148] on div "3 блюда" at bounding box center [157, 150] width 52 height 6
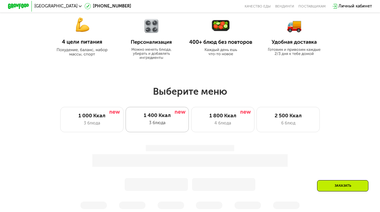
scroll to position [266, 0]
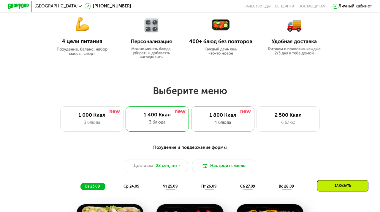
click at [206, 108] on div "1 800 Ккал 4 блюда" at bounding box center [222, 118] width 63 height 25
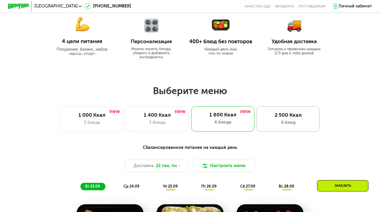
click at [283, 115] on div "2 500 Ккал" at bounding box center [288, 115] width 52 height 6
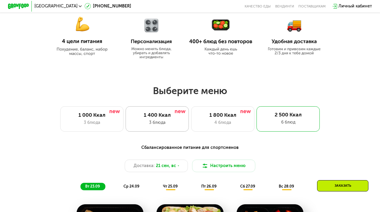
click at [159, 126] on div "1 400 Ккал 3 блюда" at bounding box center [157, 118] width 63 height 25
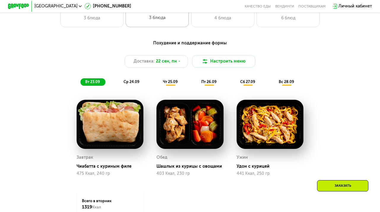
scroll to position [366, 0]
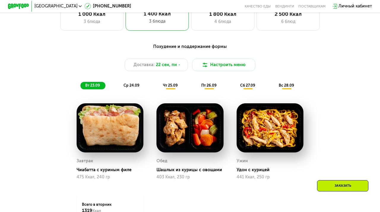
click at [132, 87] on span "ср 24.09" at bounding box center [132, 85] width 16 height 4
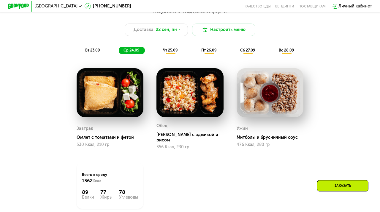
scroll to position [401, 0]
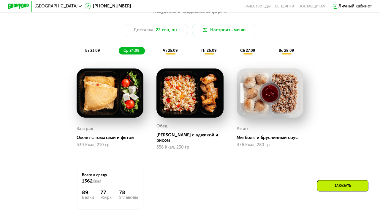
click at [168, 51] on span "чт 25.09" at bounding box center [170, 50] width 15 height 4
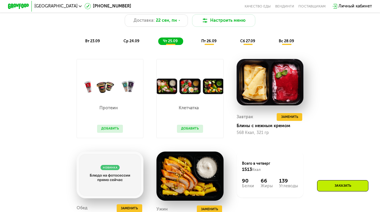
scroll to position [349, 0]
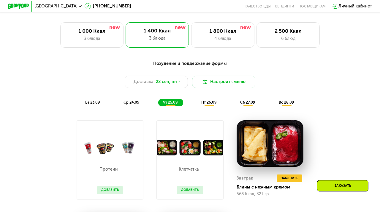
click at [201, 100] on div "пт 26.09" at bounding box center [210, 102] width 26 height 7
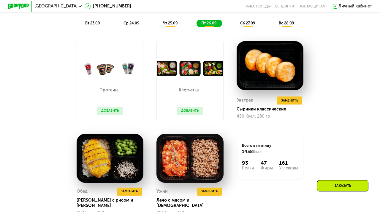
scroll to position [410, 0]
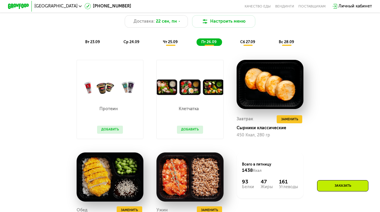
click at [245, 42] on span "сб 27.09" at bounding box center [247, 42] width 15 height 4
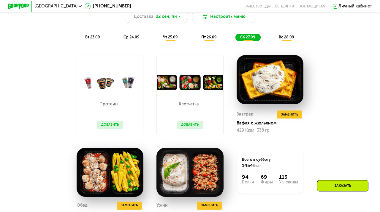
scroll to position [404, 0]
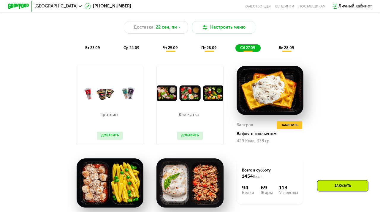
click at [281, 48] on span "вс 28.09" at bounding box center [286, 47] width 15 height 4
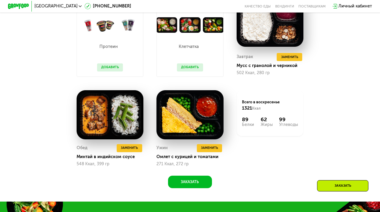
scroll to position [472, 0]
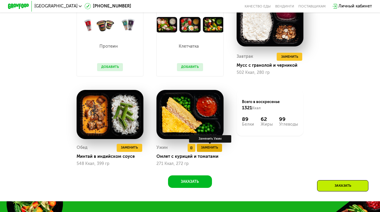
click at [211, 148] on span "Заменить" at bounding box center [209, 147] width 17 height 5
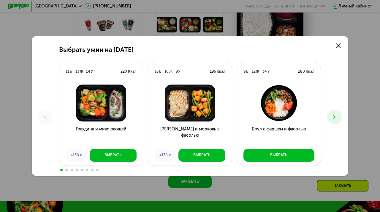
click at [332, 114] on icon at bounding box center [335, 117] width 6 height 6
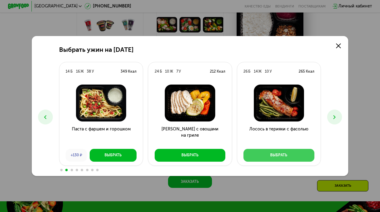
click at [296, 158] on button "Выбрать" at bounding box center [279, 155] width 71 height 13
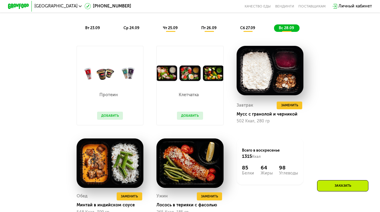
scroll to position [434, 0]
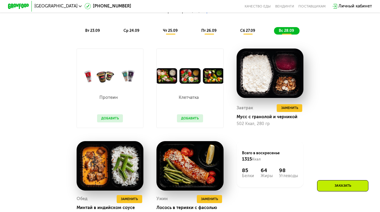
click at [191, 118] on button "Добавить" at bounding box center [190, 118] width 26 height 8
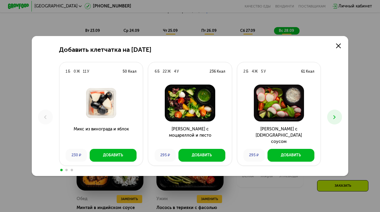
click at [330, 119] on button at bounding box center [334, 116] width 15 height 15
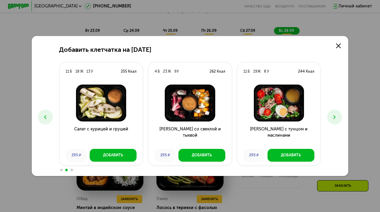
click at [330, 119] on button at bounding box center [334, 116] width 15 height 15
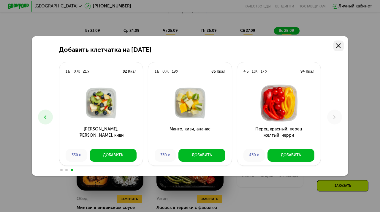
click at [337, 49] on link at bounding box center [339, 45] width 11 height 11
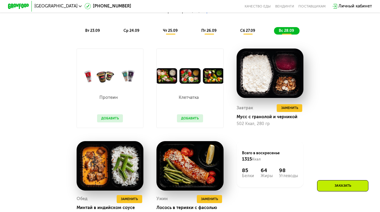
click at [111, 118] on button "Добавить" at bounding box center [110, 118] width 26 height 8
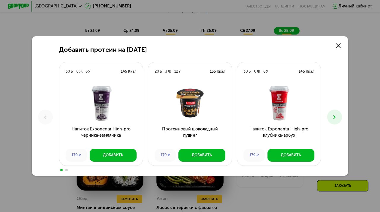
click at [332, 116] on icon at bounding box center [335, 117] width 6 height 6
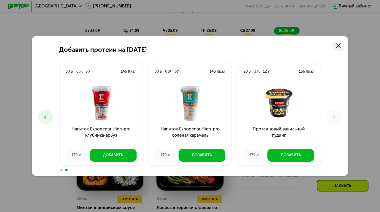
click at [339, 46] on use at bounding box center [338, 45] width 5 height 5
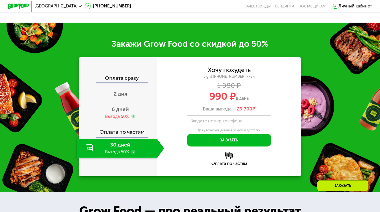
scroll to position [701, 0]
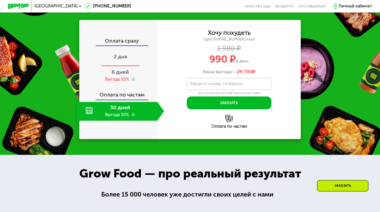
click at [114, 52] on div "2 дня" at bounding box center [121, 57] width 88 height 18
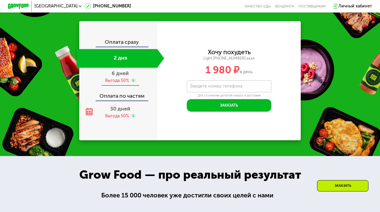
scroll to position [654, 0]
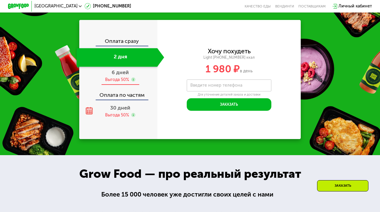
click at [121, 75] on div "6 дней Выгода 50%" at bounding box center [121, 76] width 88 height 18
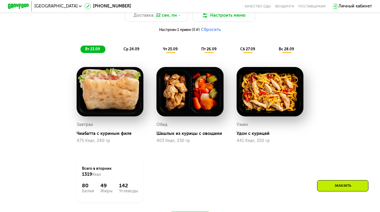
scroll to position [414, 0]
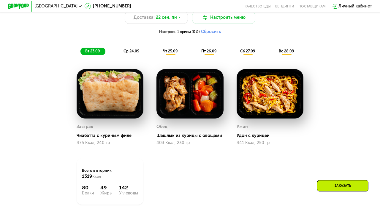
click at [173, 52] on span "чт 25.09" at bounding box center [170, 51] width 15 height 4
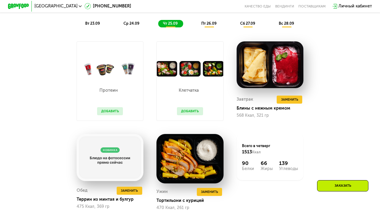
scroll to position [443, 0]
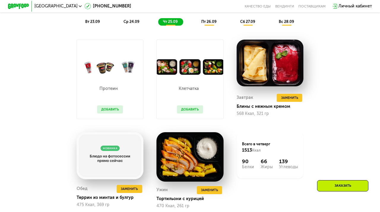
click at [210, 18] on div "пт 26.09" at bounding box center [210, 21] width 26 height 7
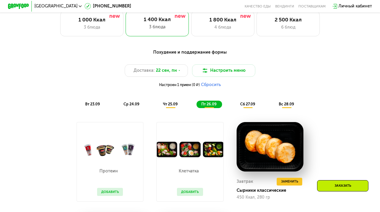
scroll to position [322, 0]
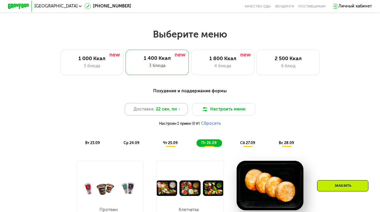
click at [169, 106] on span "22 сен, пн" at bounding box center [166, 109] width 21 height 6
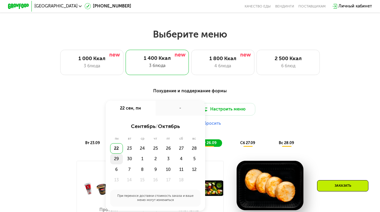
click at [115, 157] on div "29" at bounding box center [116, 158] width 13 height 11
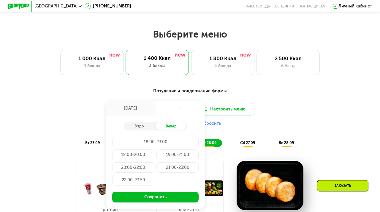
click at [178, 106] on div "-" at bounding box center [181, 107] width 50 height 15
click at [140, 124] on div "Утро" at bounding box center [140, 125] width 32 height 7
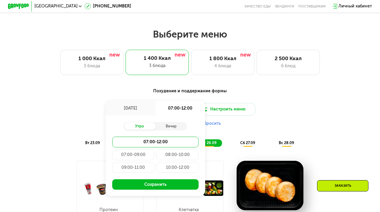
click at [172, 156] on div "08:00-10:00" at bounding box center [178, 154] width 42 height 11
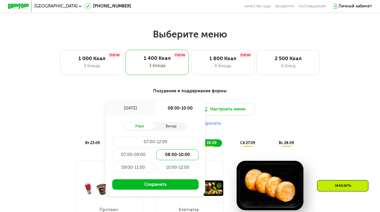
click at [167, 190] on div "Утро Вечер 07:00-12:00 07:00-09:00 08:00-10:00 09:00-11:00 10:00-12:00 Сохранить" at bounding box center [155, 155] width 99 height 80
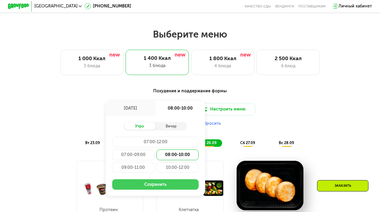
click at [167, 186] on button "Сохранить" at bounding box center [155, 184] width 87 height 11
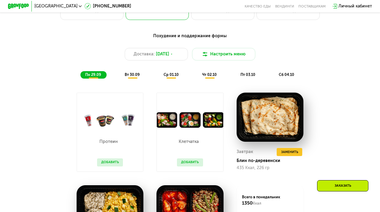
scroll to position [372, 0]
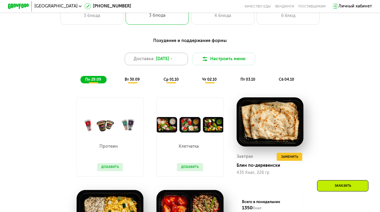
click at [163, 61] on span "[DATE]" at bounding box center [162, 59] width 13 height 6
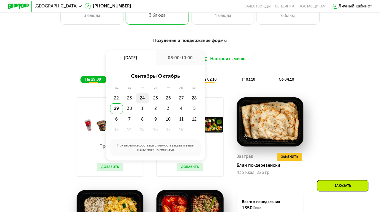
click at [142, 98] on div "24" at bounding box center [142, 98] width 13 height 11
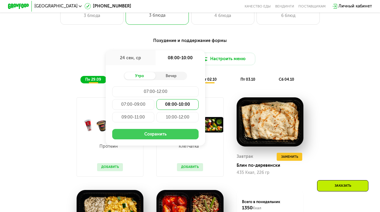
click at [145, 133] on button "Сохранить" at bounding box center [155, 134] width 87 height 11
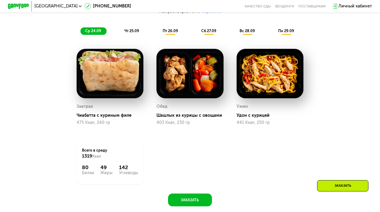
scroll to position [438, 0]
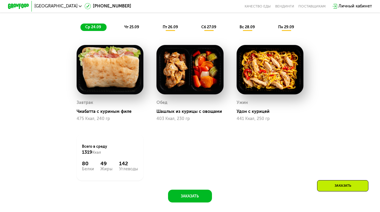
click at [134, 27] on span "чт 25.09" at bounding box center [132, 27] width 15 height 4
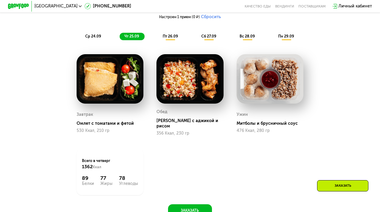
scroll to position [428, 0]
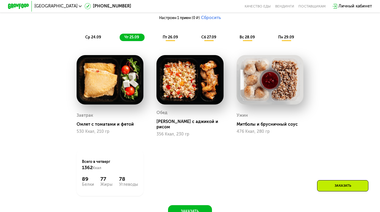
click at [172, 35] on div "пт 26.09" at bounding box center [171, 37] width 26 height 7
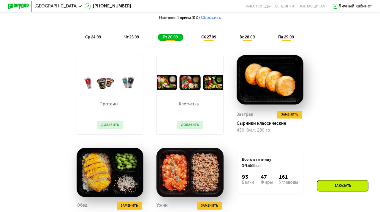
click at [139, 35] on div "чт 25.09" at bounding box center [132, 37] width 25 height 7
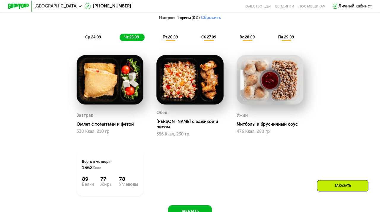
click at [96, 36] on span "ср 24.09" at bounding box center [93, 37] width 16 height 4
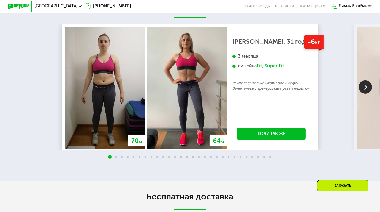
scroll to position [1023, 0]
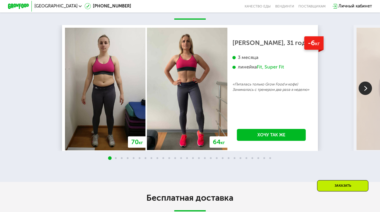
click at [363, 87] on img at bounding box center [365, 87] width 13 height 13
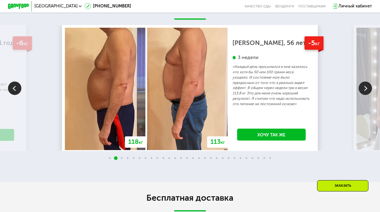
click at [363, 87] on img at bounding box center [365, 87] width 13 height 13
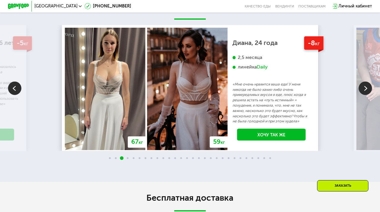
click at [363, 87] on img at bounding box center [365, 87] width 13 height 13
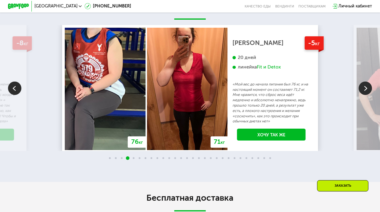
click at [363, 87] on img at bounding box center [365, 87] width 13 height 13
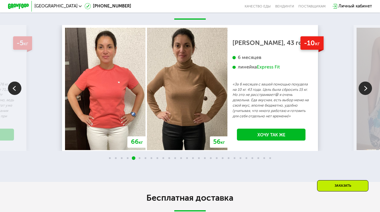
click at [363, 87] on img at bounding box center [365, 87] width 13 height 13
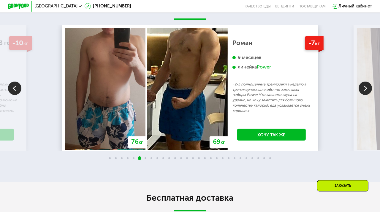
click at [13, 89] on img at bounding box center [14, 87] width 13 height 13
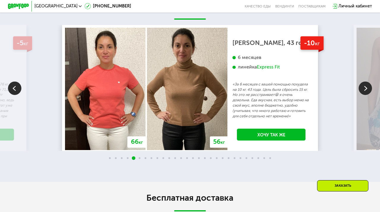
click at [360, 89] on img at bounding box center [365, 87] width 13 height 13
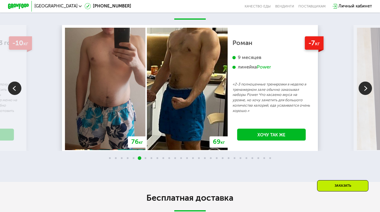
click at [360, 89] on img at bounding box center [365, 87] width 13 height 13
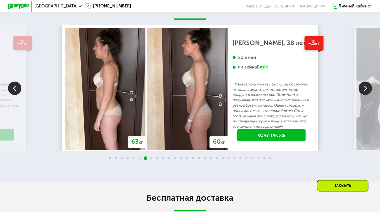
click at [359, 89] on img at bounding box center [365, 87] width 13 height 13
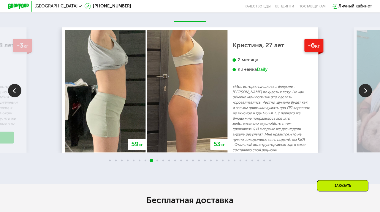
scroll to position [1019, 0]
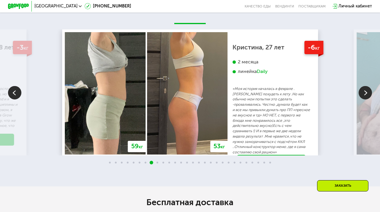
click at [366, 89] on img at bounding box center [365, 92] width 13 height 13
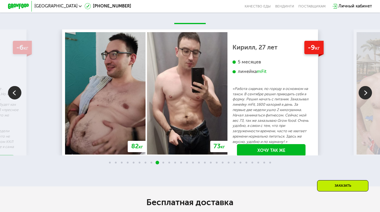
click at [366, 95] on img at bounding box center [365, 92] width 13 height 13
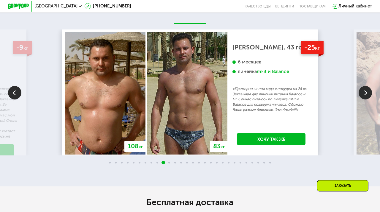
click at [360, 93] on img at bounding box center [365, 92] width 13 height 13
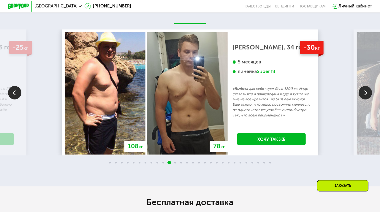
click at [368, 92] on img at bounding box center [365, 92] width 13 height 13
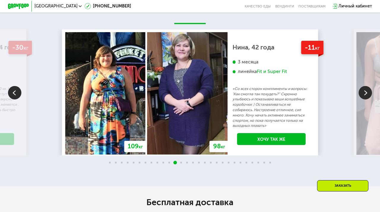
click at [368, 92] on img at bounding box center [365, 92] width 13 height 13
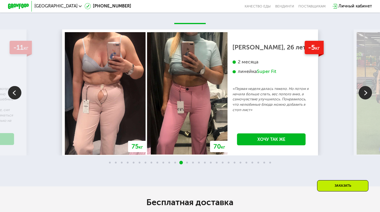
click at [368, 92] on img at bounding box center [365, 92] width 13 height 13
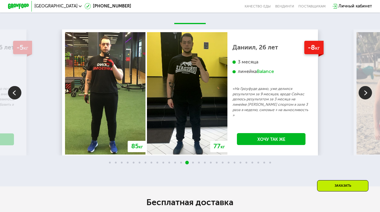
click at [367, 93] on img at bounding box center [365, 92] width 13 height 13
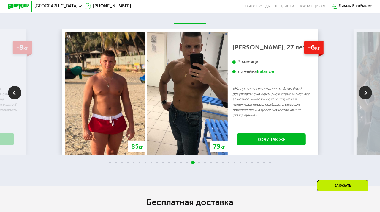
click at [367, 93] on img at bounding box center [365, 92] width 13 height 13
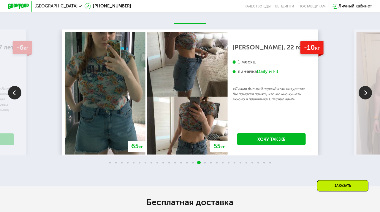
click at [367, 93] on img at bounding box center [365, 92] width 13 height 13
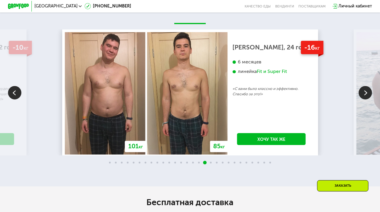
click at [367, 93] on img at bounding box center [365, 92] width 13 height 13
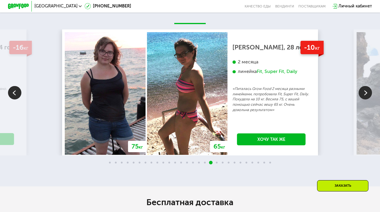
click at [366, 93] on img at bounding box center [365, 92] width 13 height 13
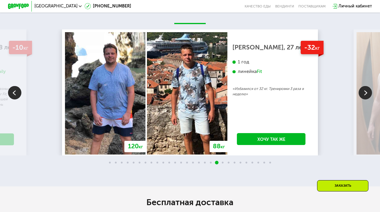
click at [367, 94] on img at bounding box center [365, 92] width 13 height 13
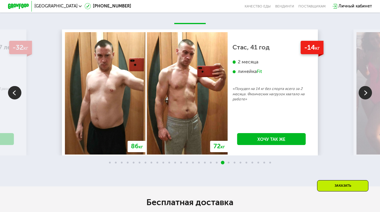
click at [367, 93] on img at bounding box center [365, 92] width 13 height 13
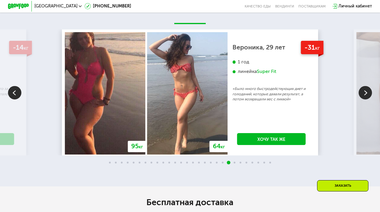
click at [17, 92] on img at bounding box center [14, 92] width 13 height 13
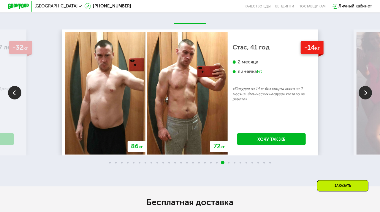
click at [16, 87] on img at bounding box center [14, 92] width 13 height 13
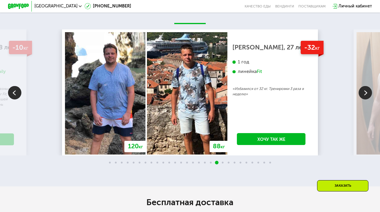
click at [363, 92] on img at bounding box center [365, 92] width 13 height 13
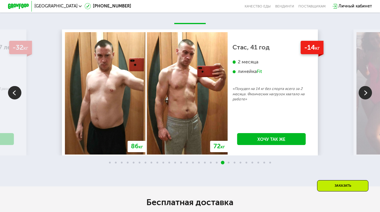
click at [363, 92] on img at bounding box center [365, 92] width 13 height 13
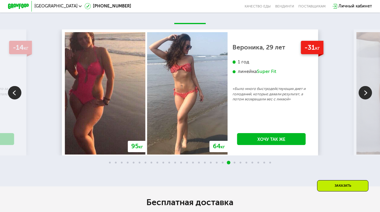
click at [363, 92] on img at bounding box center [365, 92] width 13 height 13
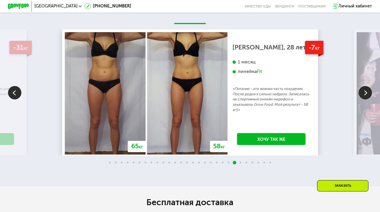
click at [363, 92] on img at bounding box center [365, 92] width 13 height 13
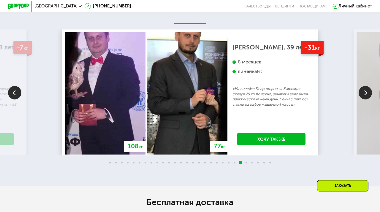
click at [363, 92] on img at bounding box center [365, 92] width 13 height 13
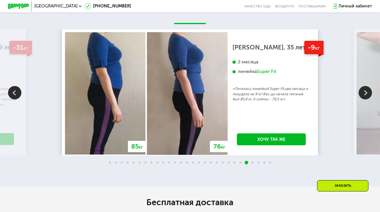
click at [363, 92] on img at bounding box center [365, 92] width 13 height 13
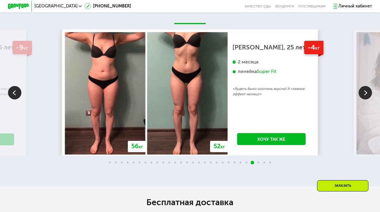
click at [363, 92] on img at bounding box center [365, 92] width 13 height 13
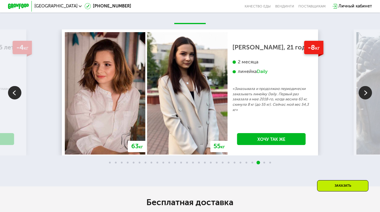
click at [363, 92] on img at bounding box center [365, 92] width 13 height 13
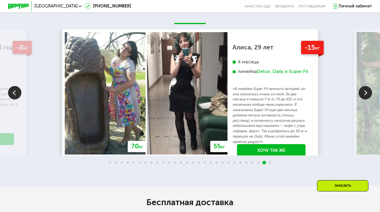
click at [363, 92] on img at bounding box center [365, 92] width 13 height 13
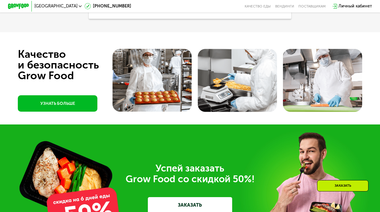
scroll to position [1437, 0]
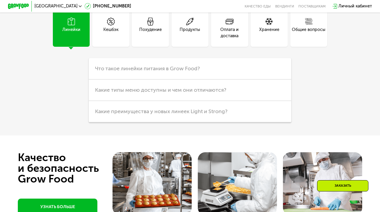
click at [160, 19] on div "Похудение" at bounding box center [150, 28] width 37 height 37
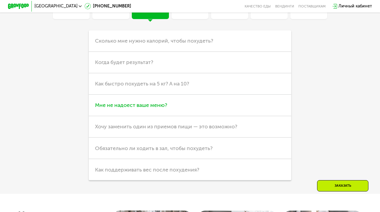
scroll to position [1466, 0]
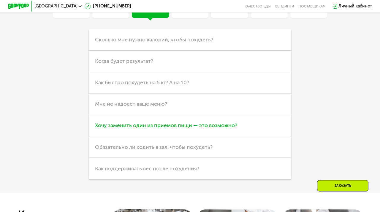
click at [140, 125] on span "Хочу заменить один из приемов пищи — это возможно?" at bounding box center [166, 125] width 142 height 7
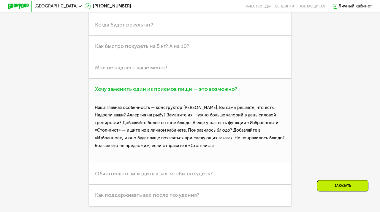
scroll to position [1503, 0]
click at [135, 171] on span "Обязательно ли ходить в зал, чтобы похудеть?" at bounding box center [154, 173] width 118 height 7
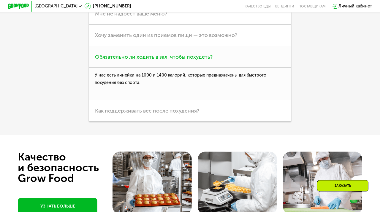
scroll to position [1568, 0]
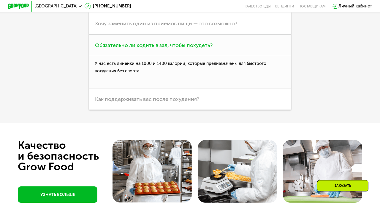
click at [185, 45] on span "Обязательно ли ходить в зал, чтобы похудеть?" at bounding box center [154, 45] width 118 height 7
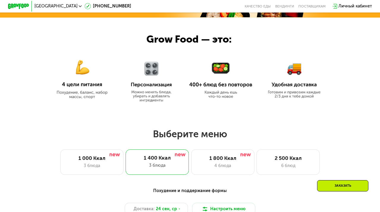
scroll to position [223, 0]
